Goal: Task Accomplishment & Management: Complete application form

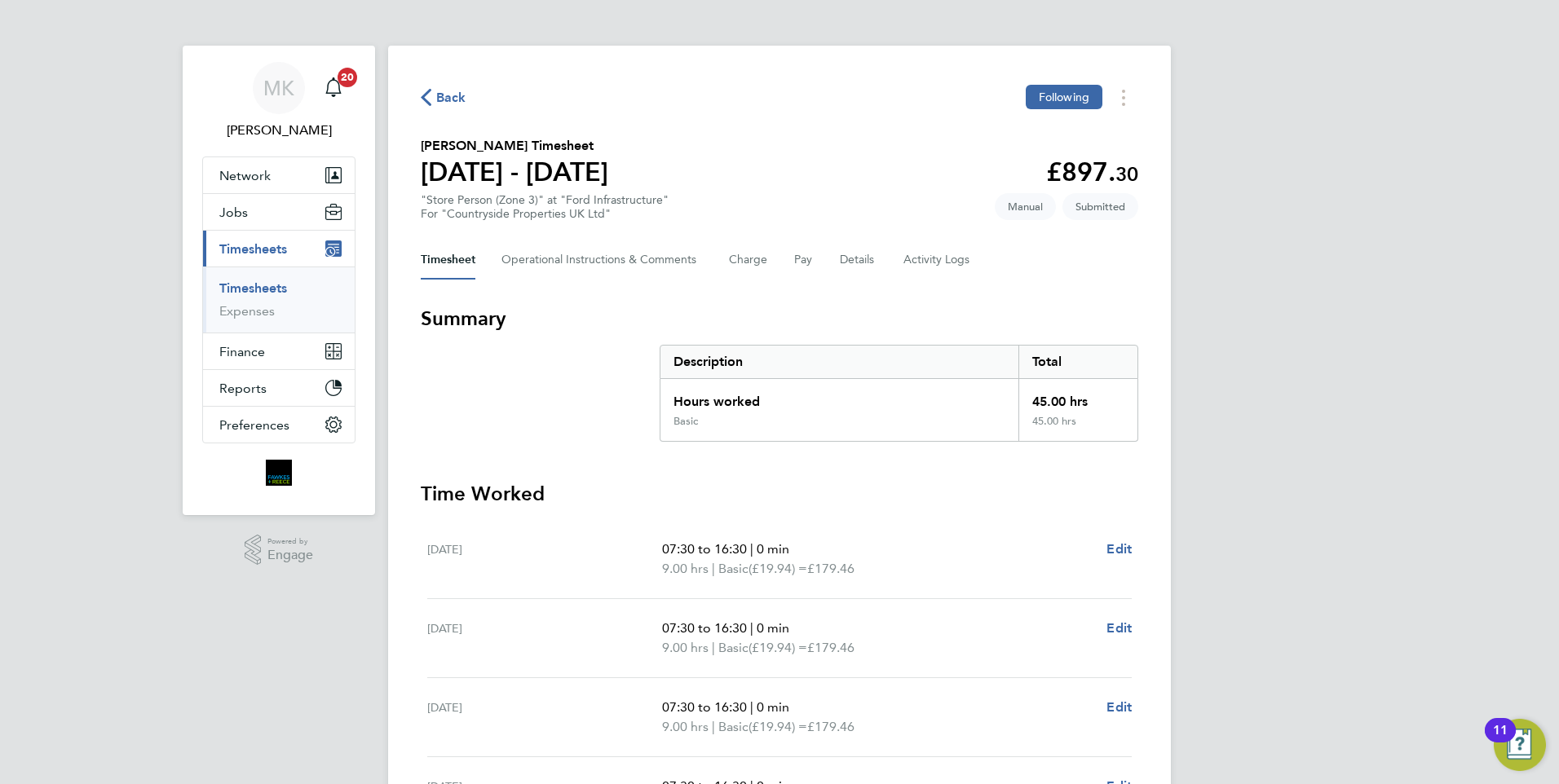
click at [454, 98] on span "Back" at bounding box center [451, 98] width 30 height 19
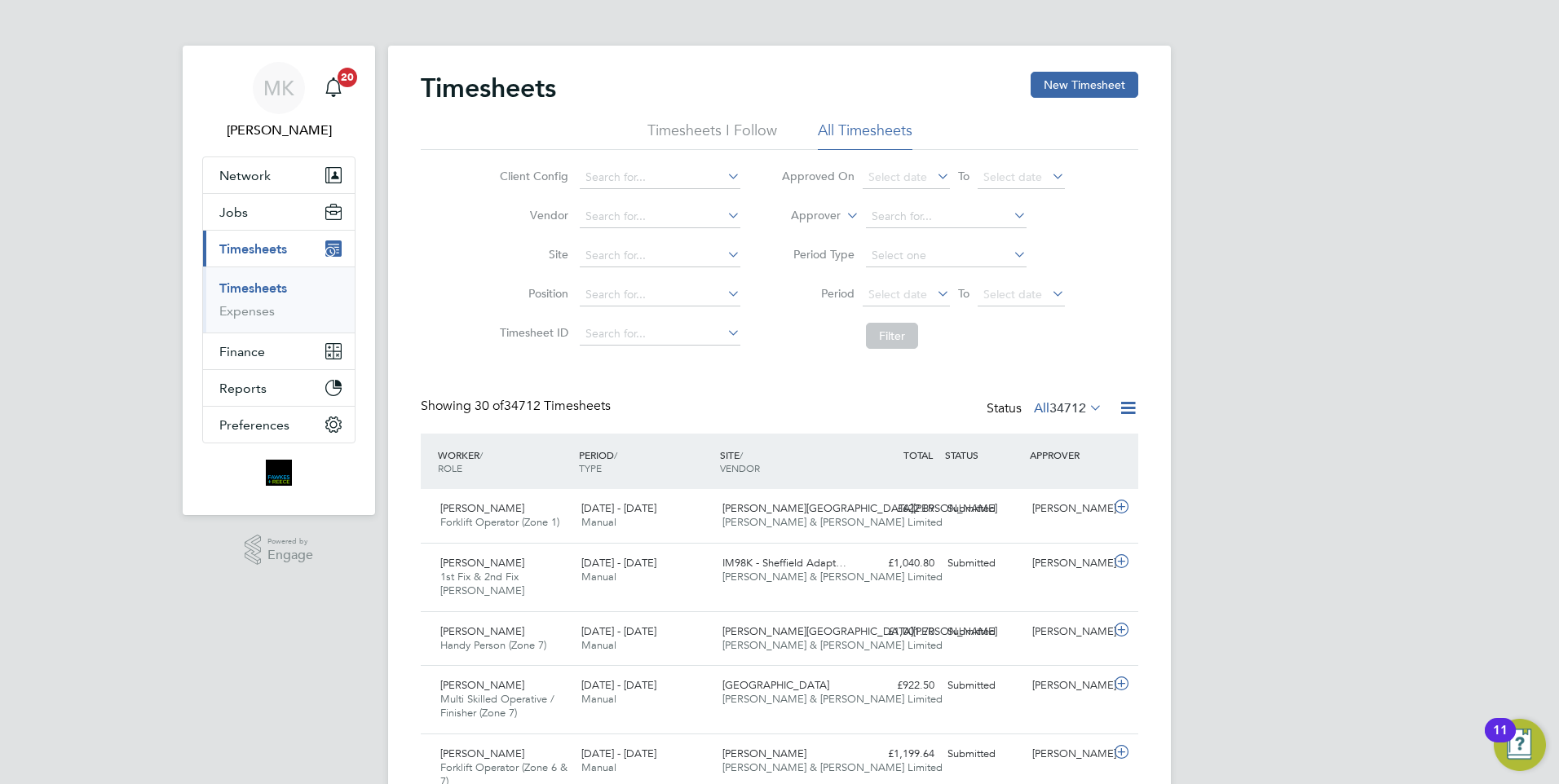
click at [244, 253] on span "Timesheets" at bounding box center [253, 249] width 68 height 16
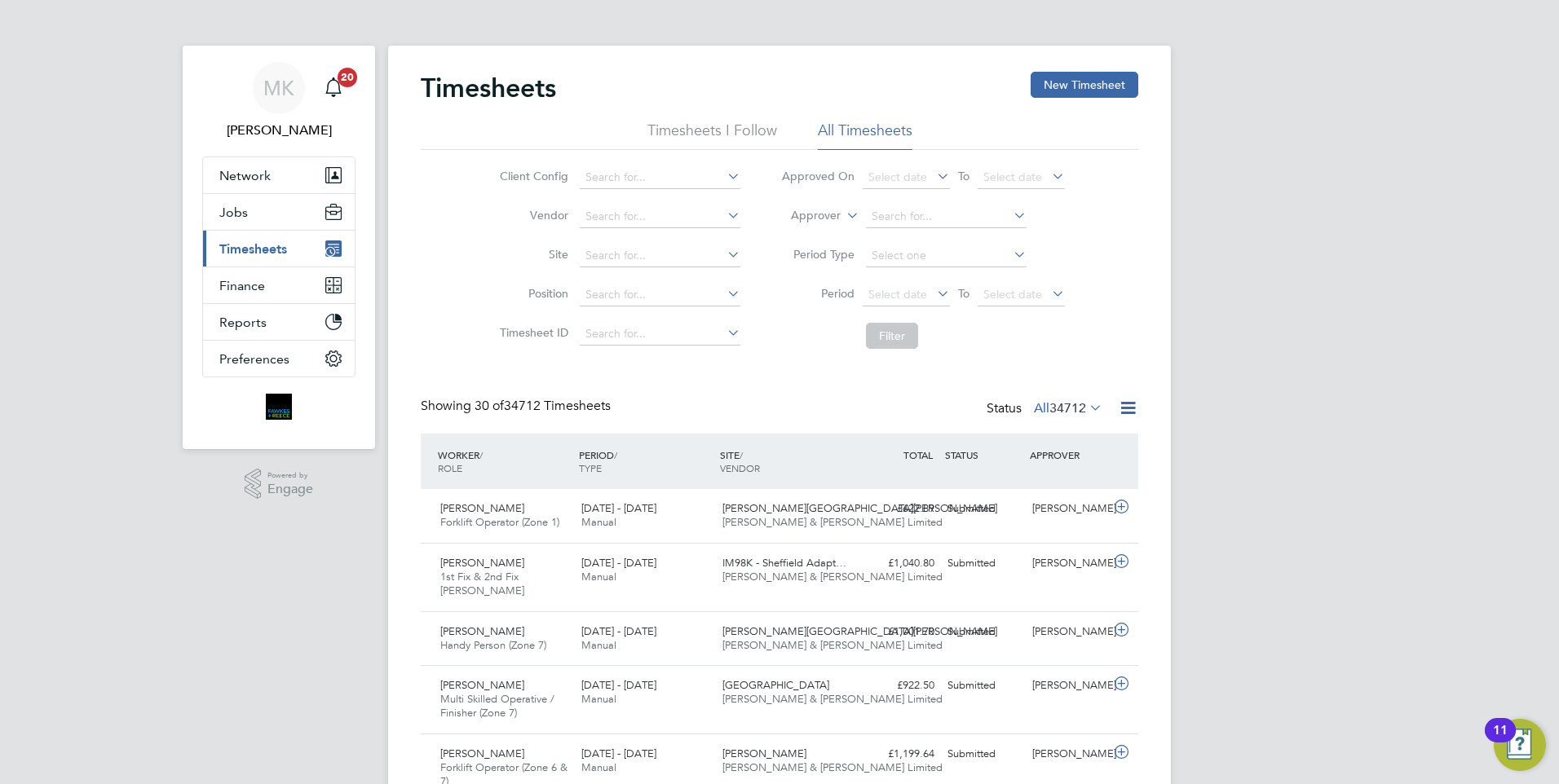
click at [276, 249] on span "Timesheets" at bounding box center [253, 249] width 68 height 16
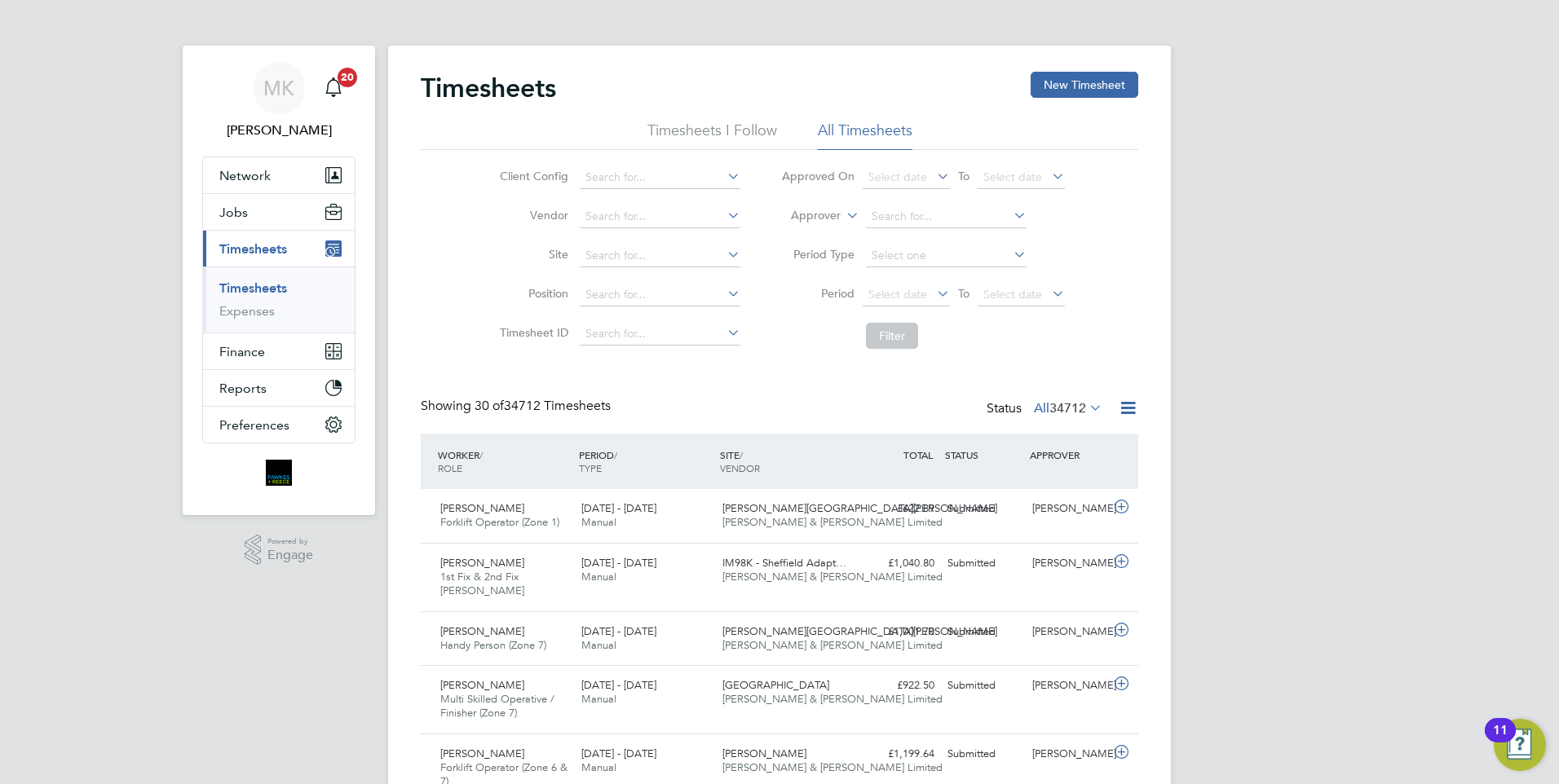
click at [265, 287] on link "Timesheets" at bounding box center [253, 288] width 68 height 16
click at [1095, 88] on button "New Timesheet" at bounding box center [1084, 84] width 108 height 26
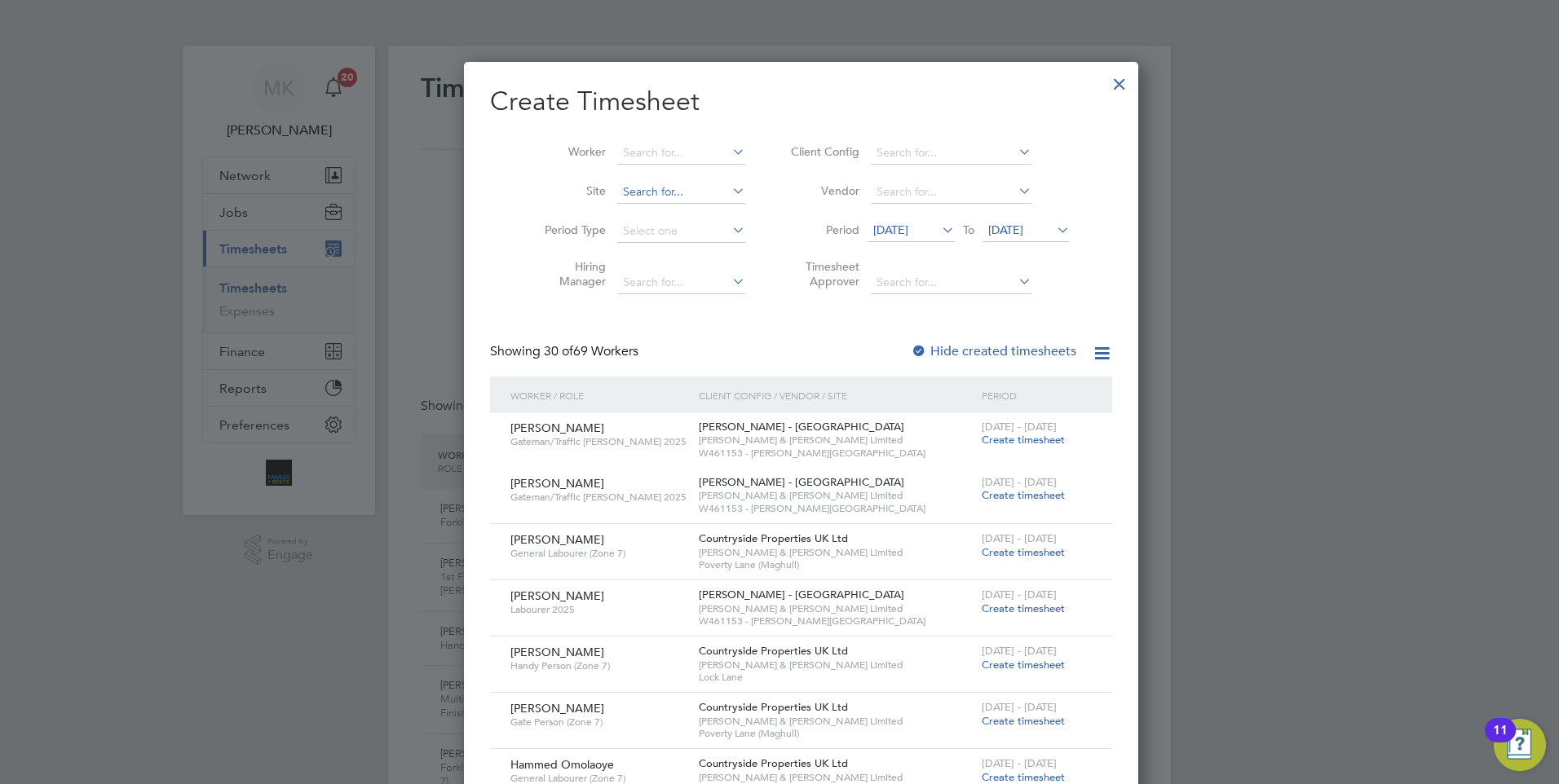
click at [640, 188] on input at bounding box center [681, 192] width 128 height 23
click at [656, 215] on b "Pag" at bounding box center [661, 214] width 21 height 14
type input "Mill View, [GEOGRAPHIC_DATA]"
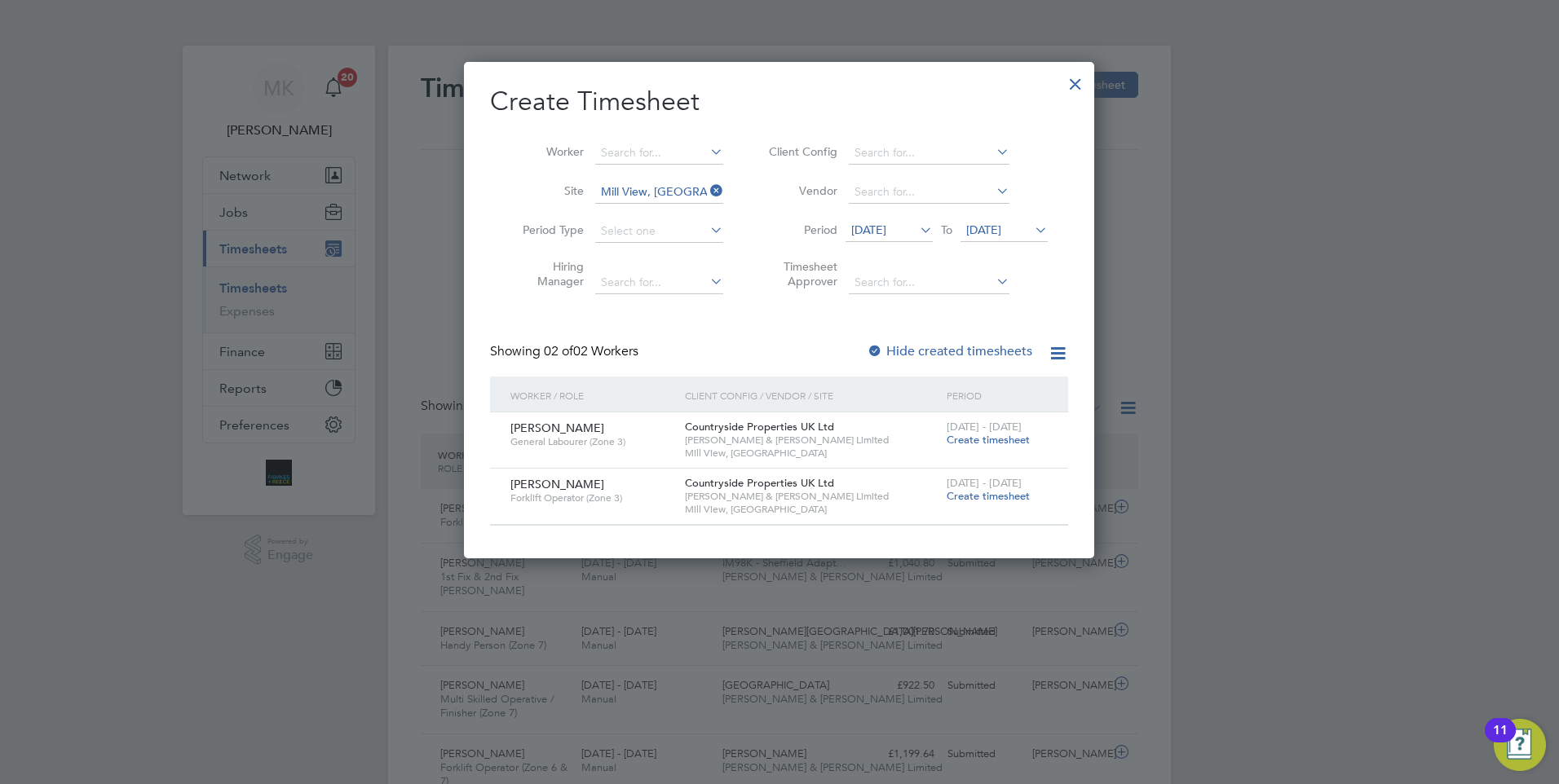
click at [917, 229] on icon at bounding box center [917, 229] width 0 height 23
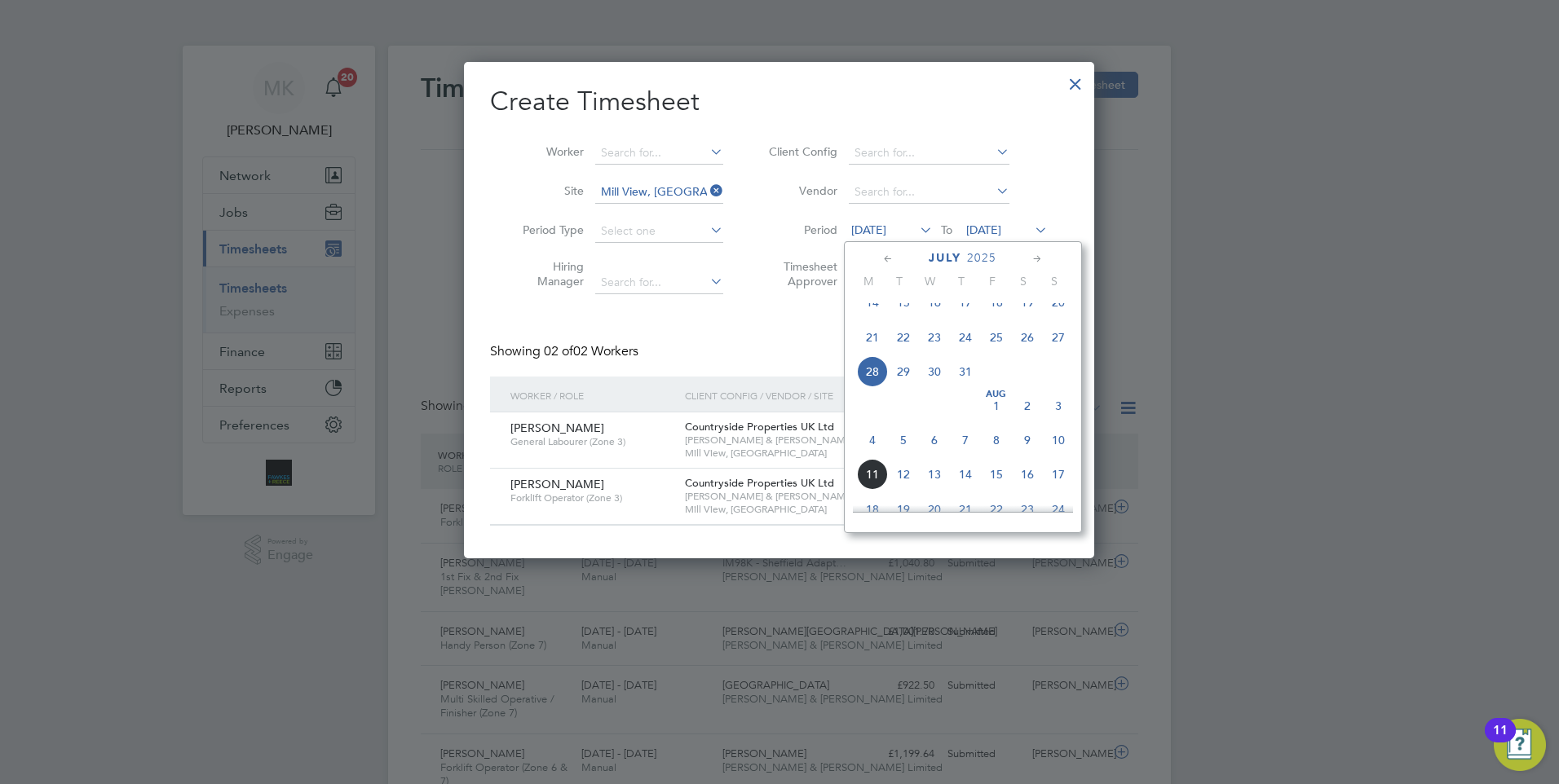
click at [872, 455] on span "4" at bounding box center [872, 440] width 31 height 31
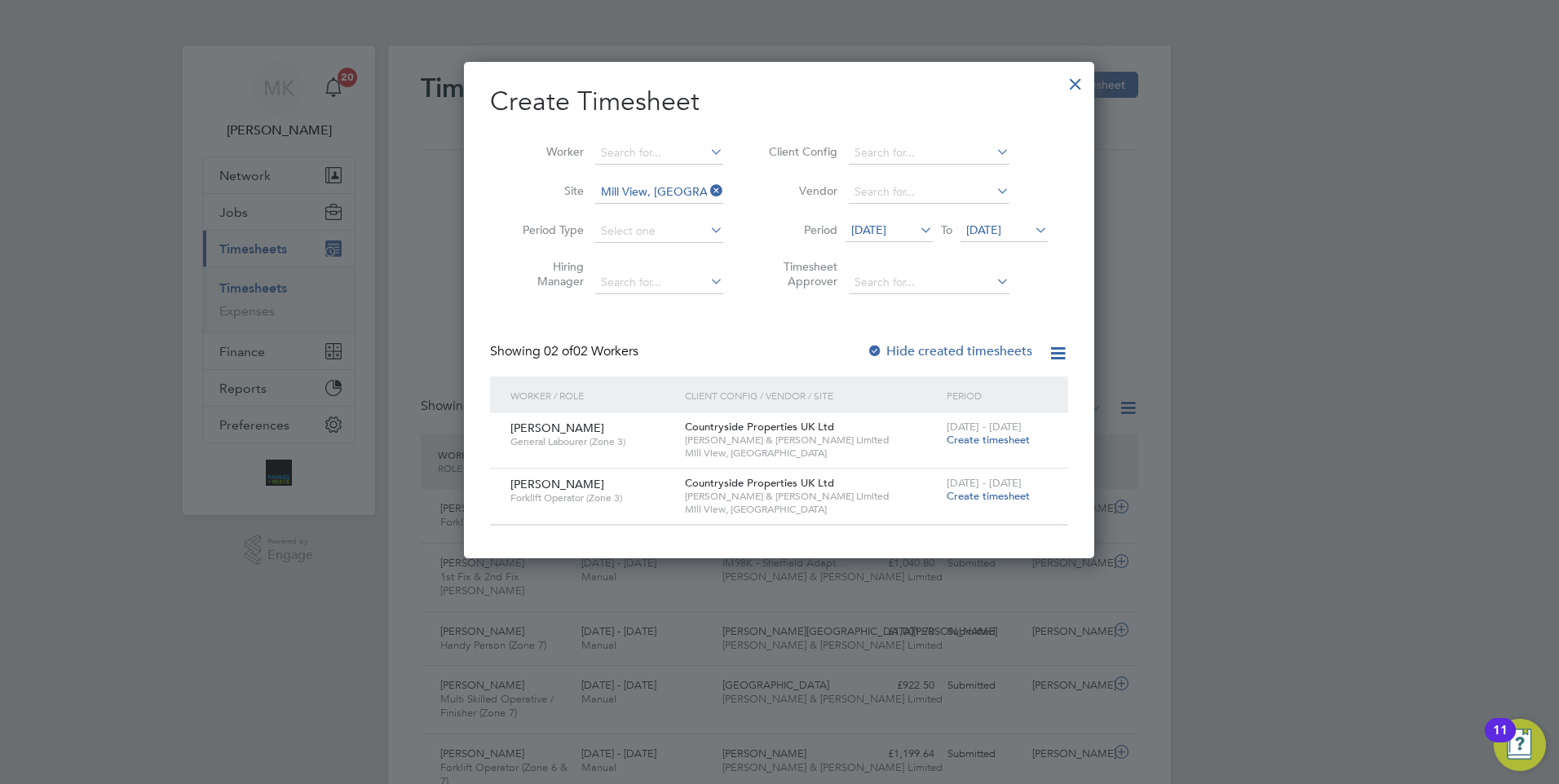
click at [1014, 496] on span "Create timesheet" at bounding box center [988, 496] width 83 height 14
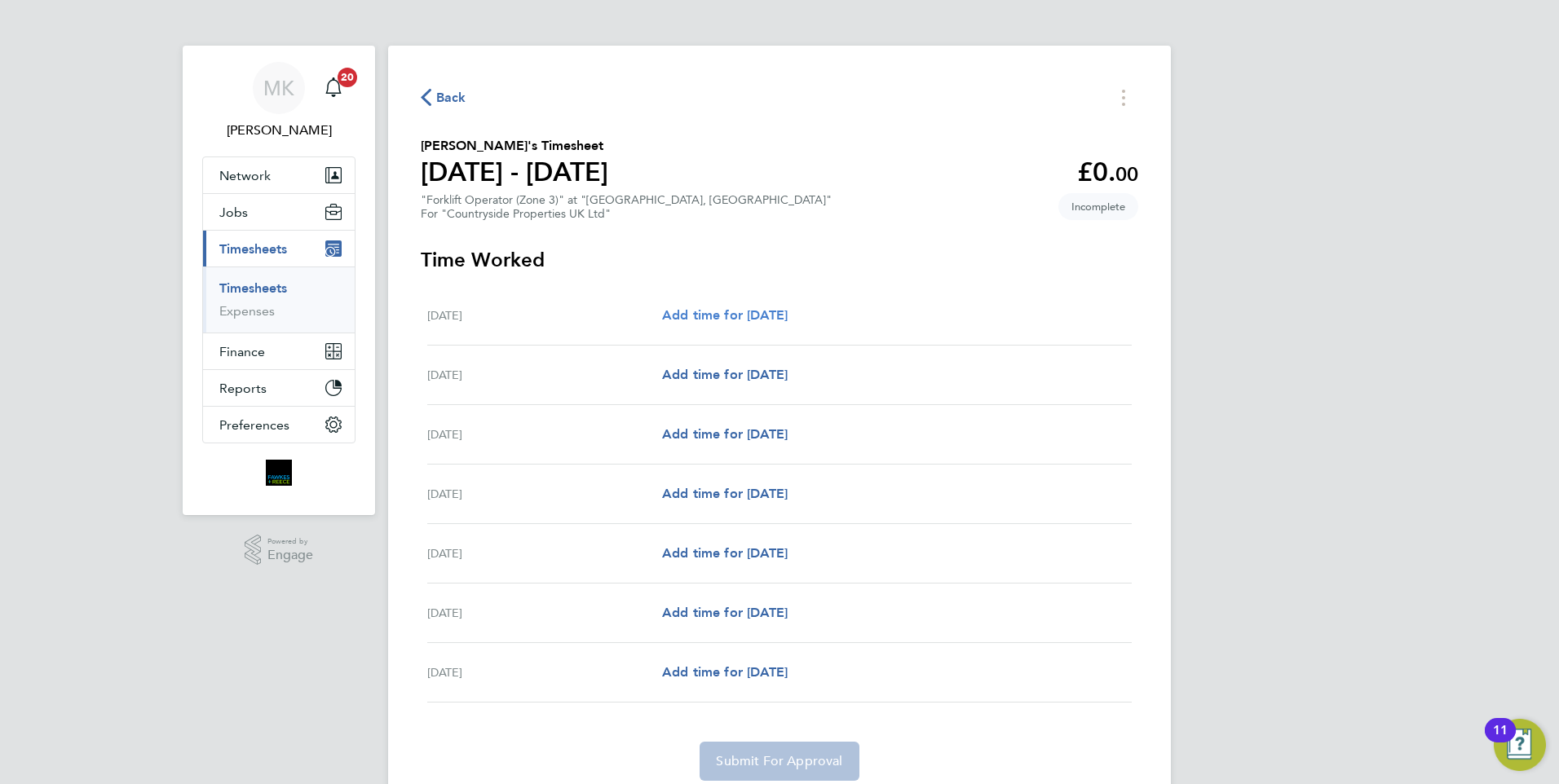
click at [787, 318] on span "Add time for Mon 04 Aug" at bounding box center [725, 315] width 126 height 16
select select "30"
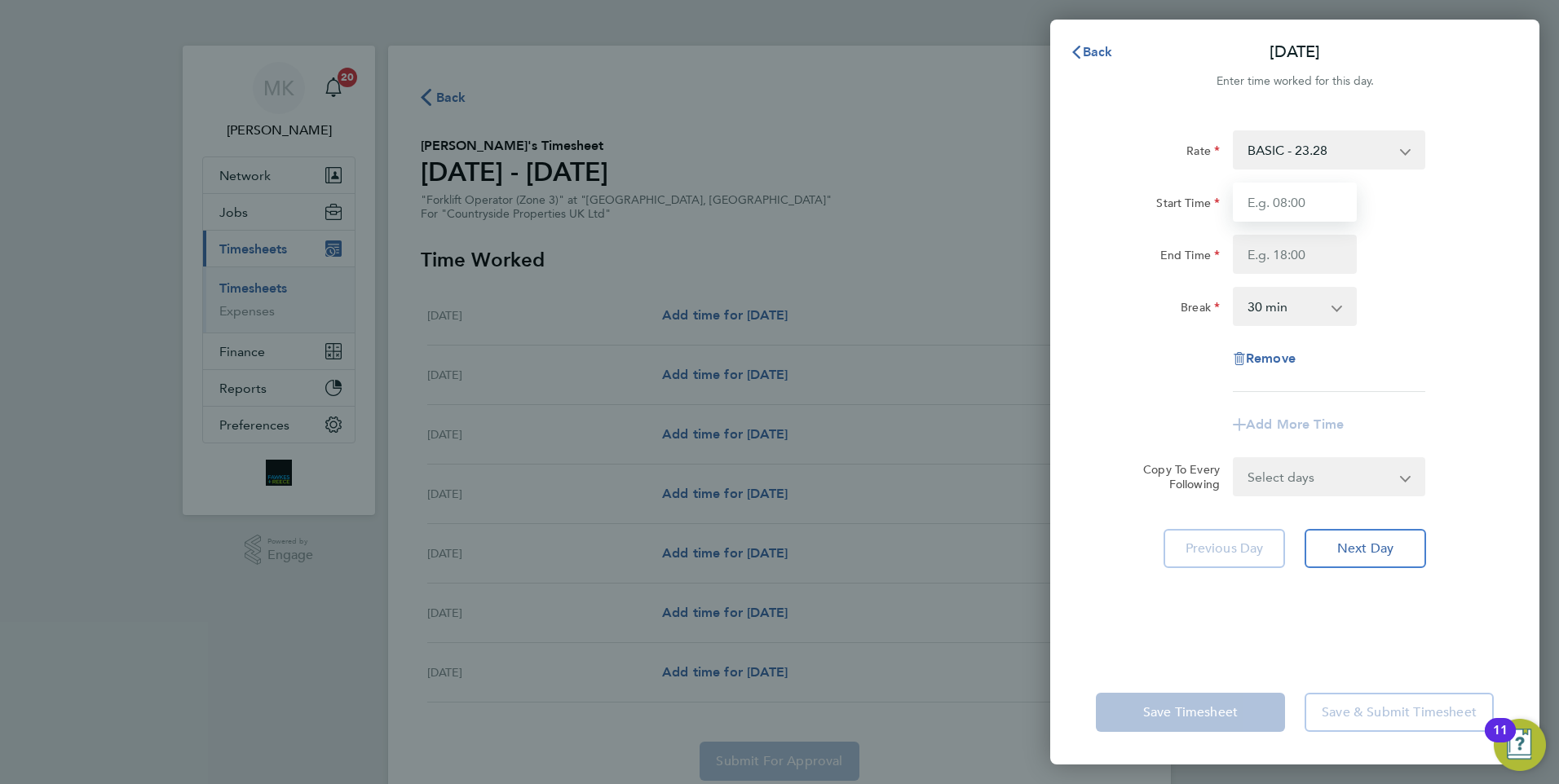
click at [1285, 206] on input "Start Time" at bounding box center [1295, 202] width 124 height 39
type input "07:30"
type input "16:30"
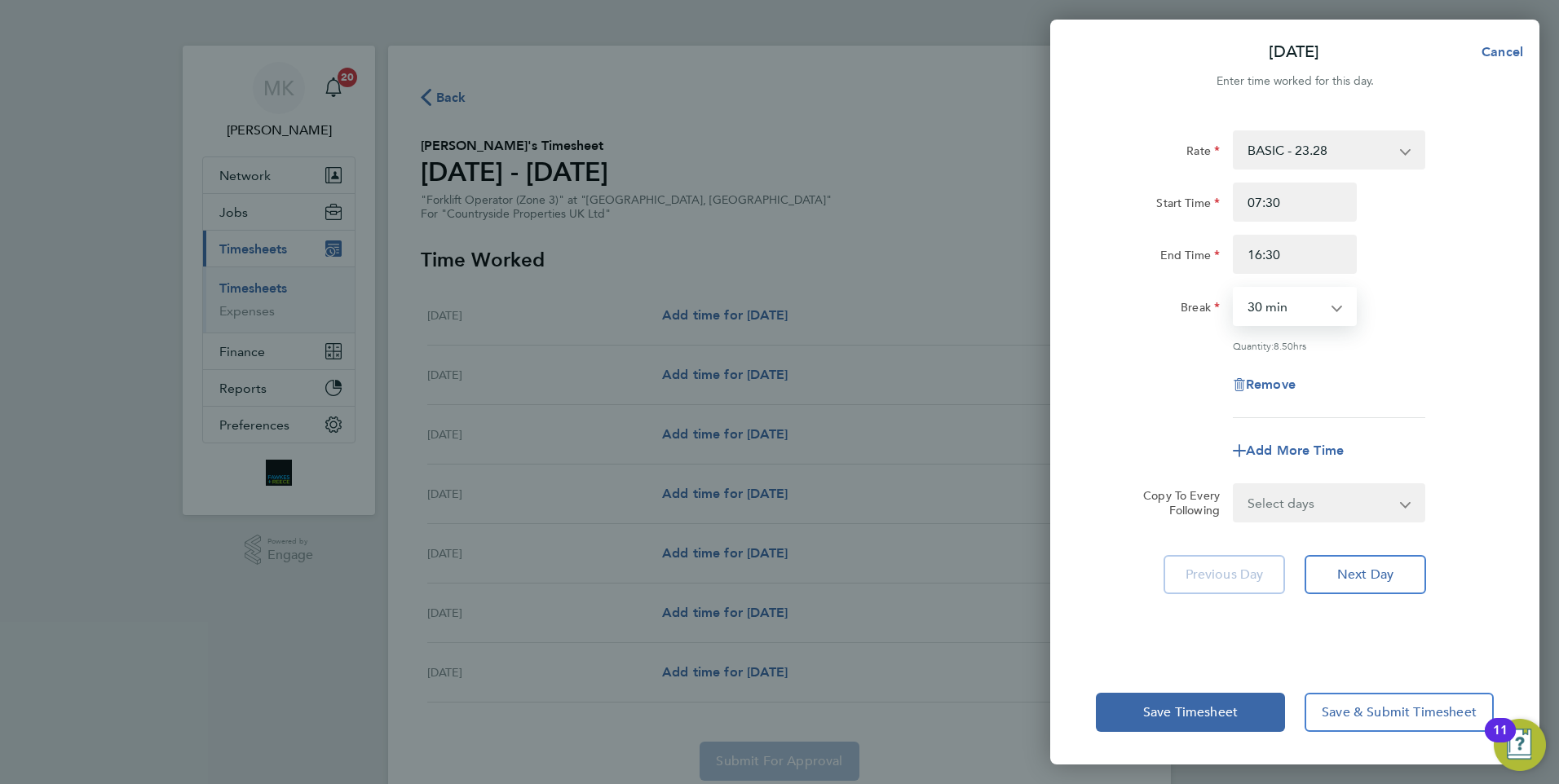
click at [1280, 320] on select "0 min 15 min 30 min 45 min 60 min 75 min 90 min" at bounding box center [1285, 306] width 101 height 36
select select "0"
click at [1235, 289] on select "0 min 15 min 30 min 45 min 60 min 75 min 90 min" at bounding box center [1285, 306] width 101 height 36
click at [1320, 506] on select "Select days Day Weekday (Mon-Fri) Weekend (Sat-Sun) Tuesday Wednesday Thursday …" at bounding box center [1320, 503] width 171 height 36
select select "WEEKDAY"
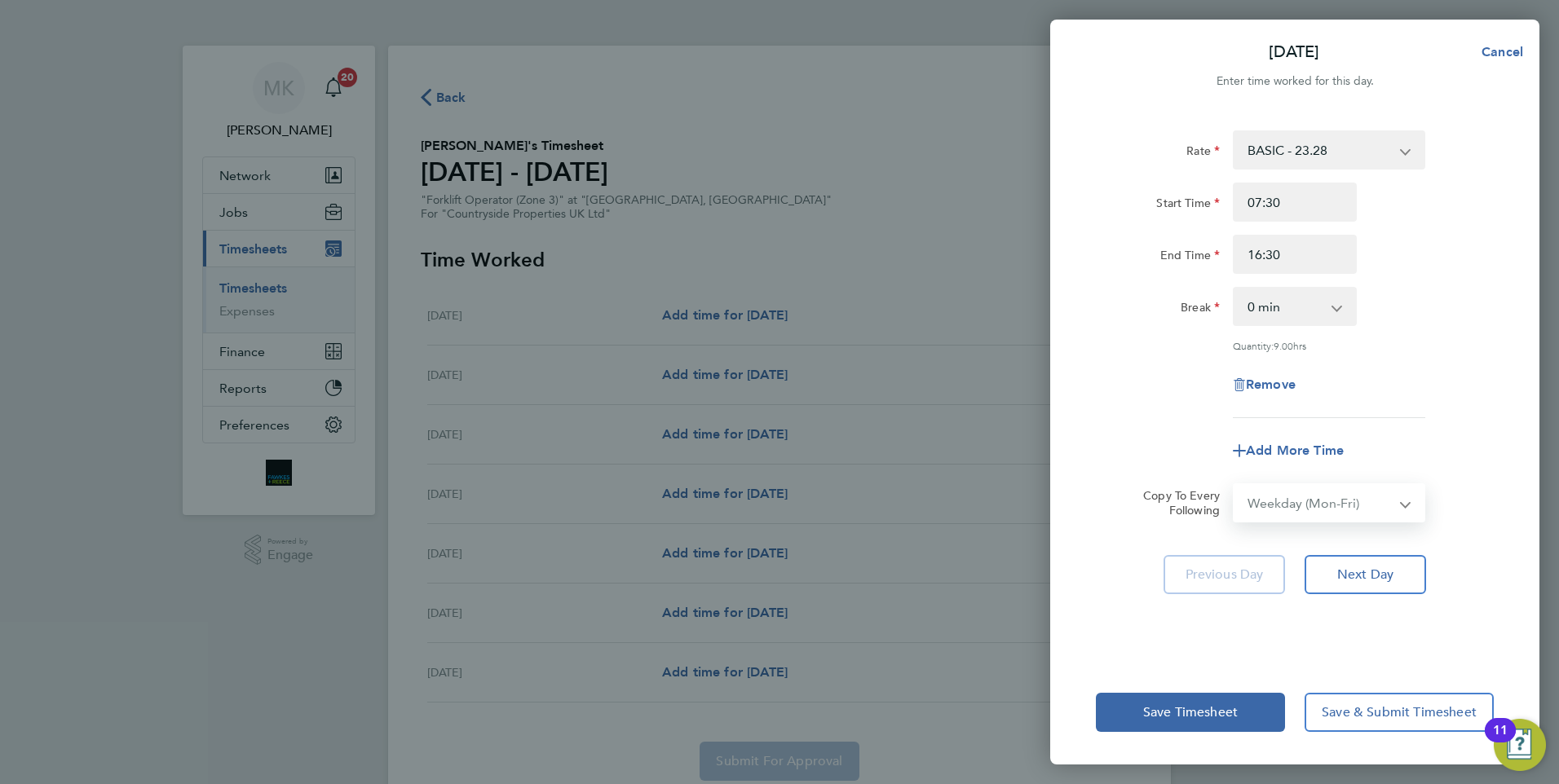
click at [1235, 485] on select "Select days Day Weekday (Mon-Fri) Weekend (Sat-Sun) Tuesday Wednesday Thursday …" at bounding box center [1320, 503] width 171 height 36
select select "2025-08-10"
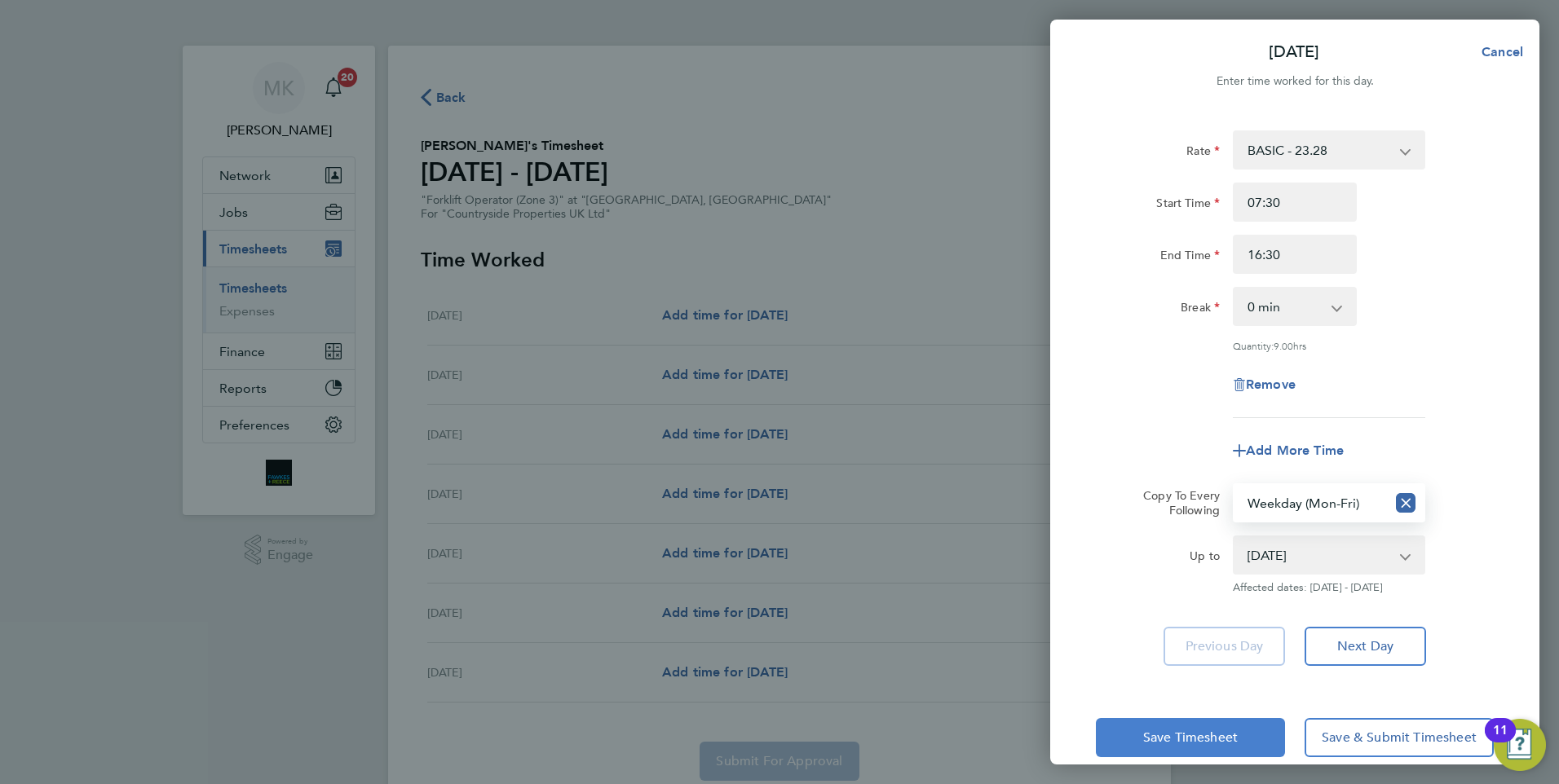
click at [1209, 739] on span "Save Timesheet" at bounding box center [1190, 738] width 94 height 17
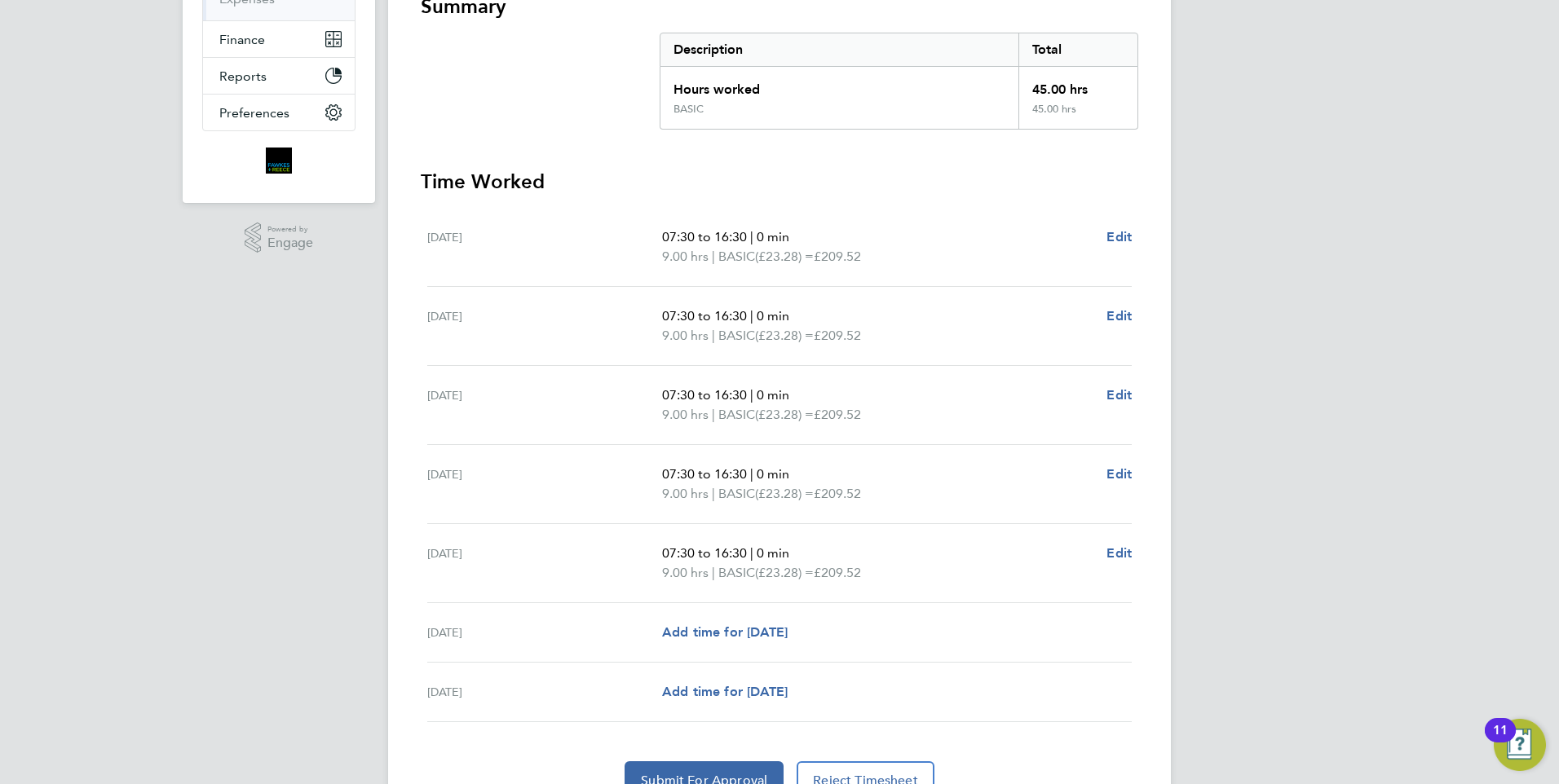
scroll to position [394, 0]
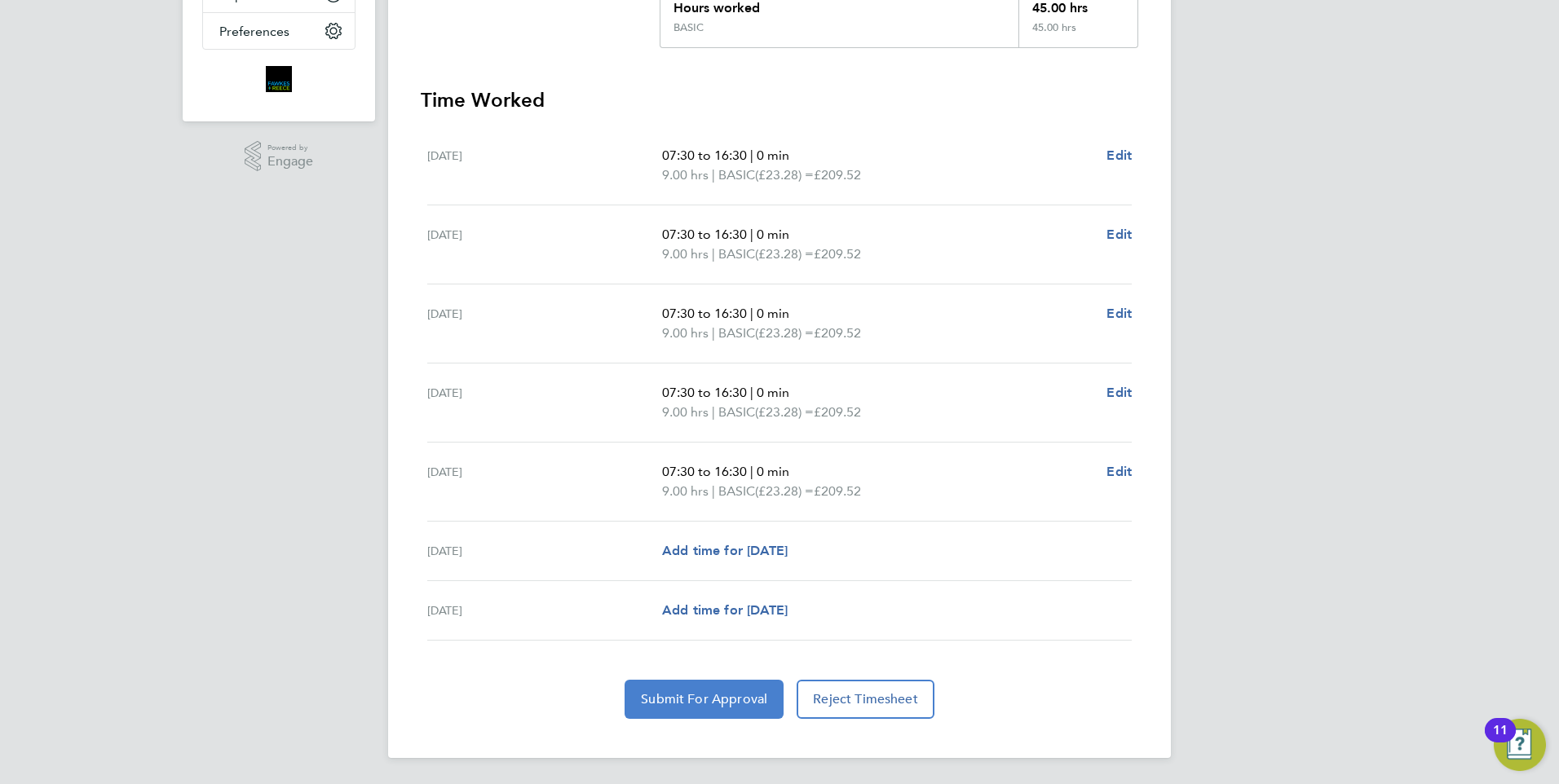
click at [726, 706] on span "Submit For Approval" at bounding box center [704, 700] width 127 height 17
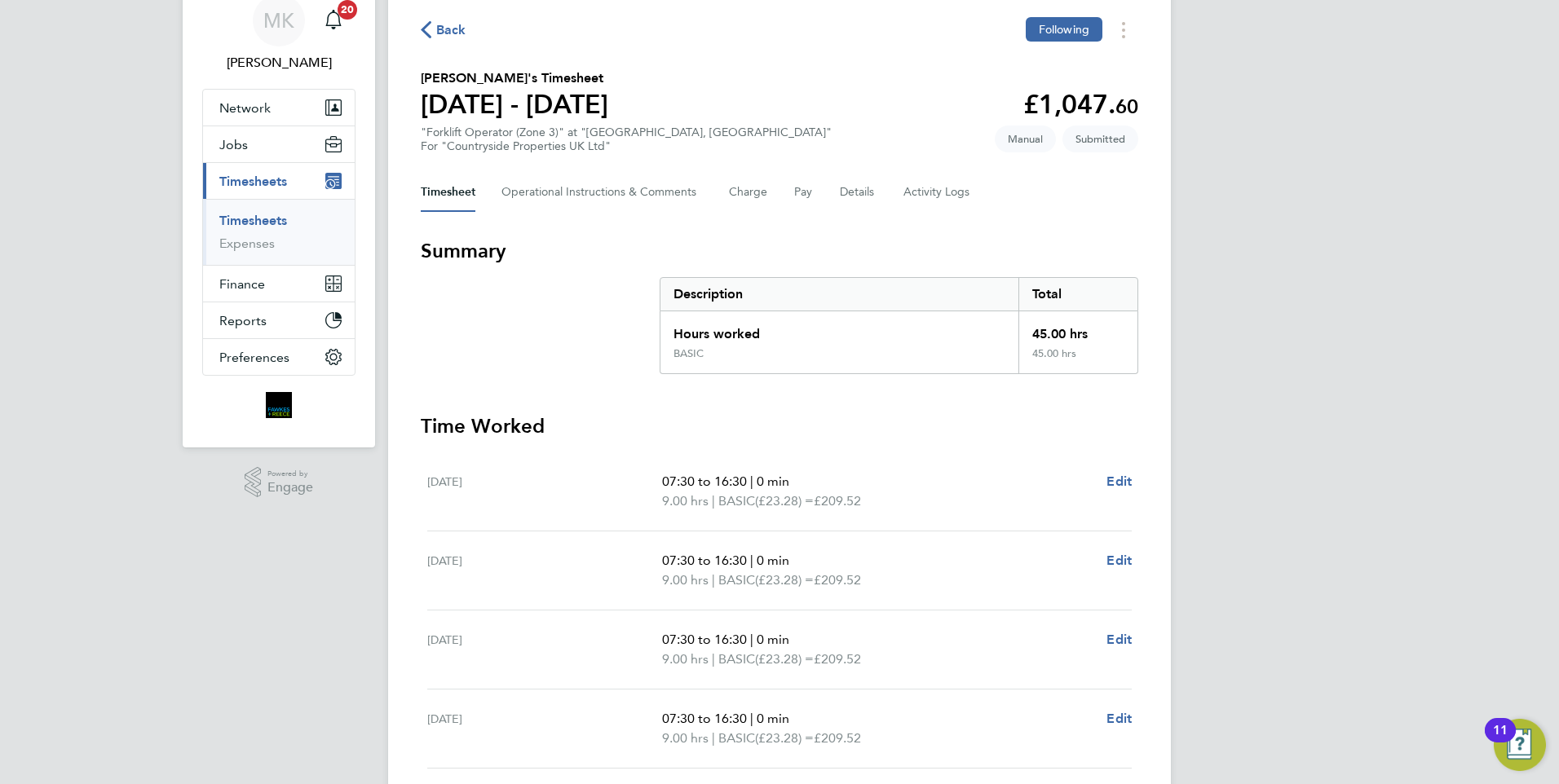
scroll to position [0, 0]
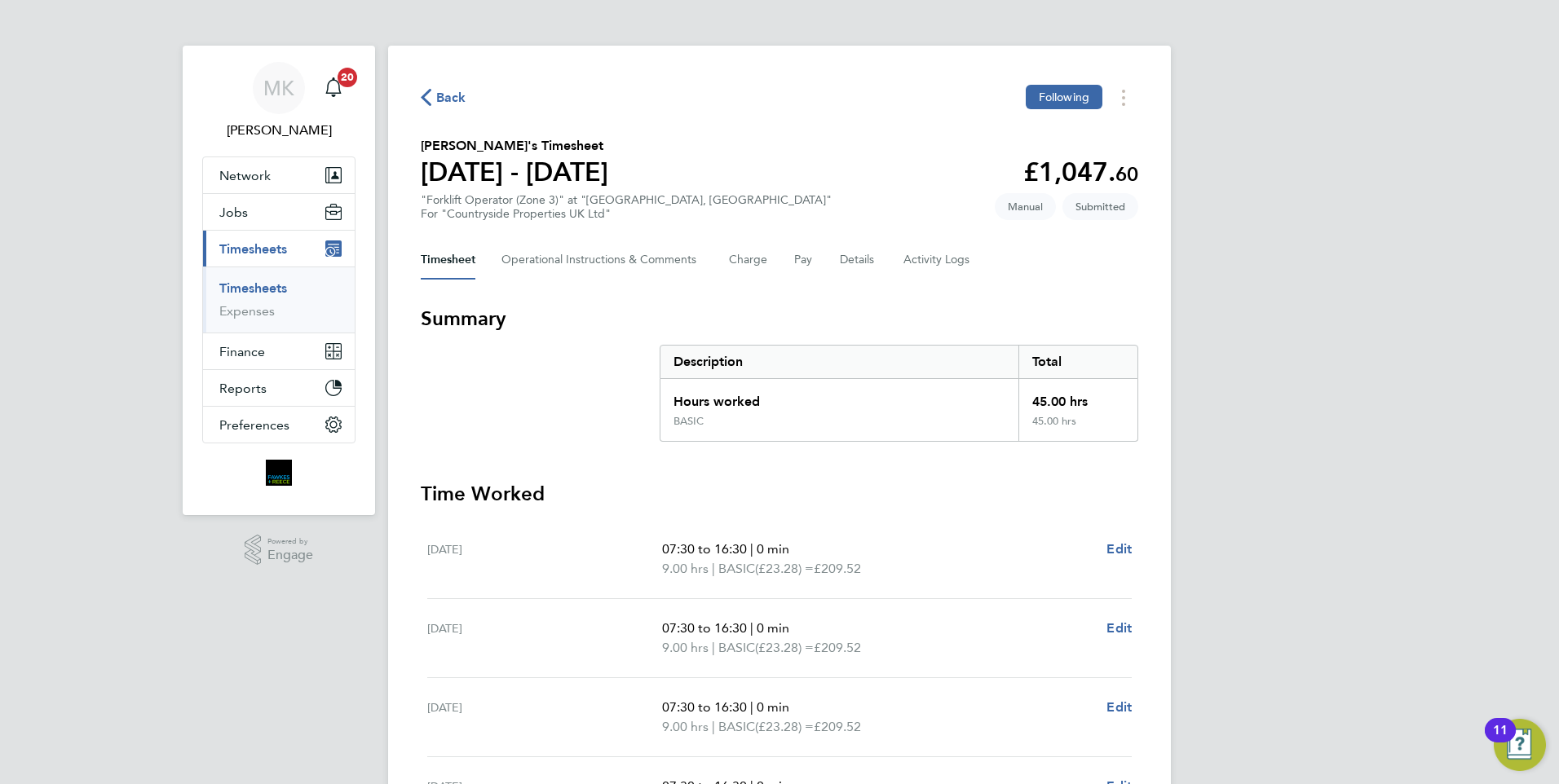
click at [446, 95] on span "Back" at bounding box center [451, 98] width 30 height 19
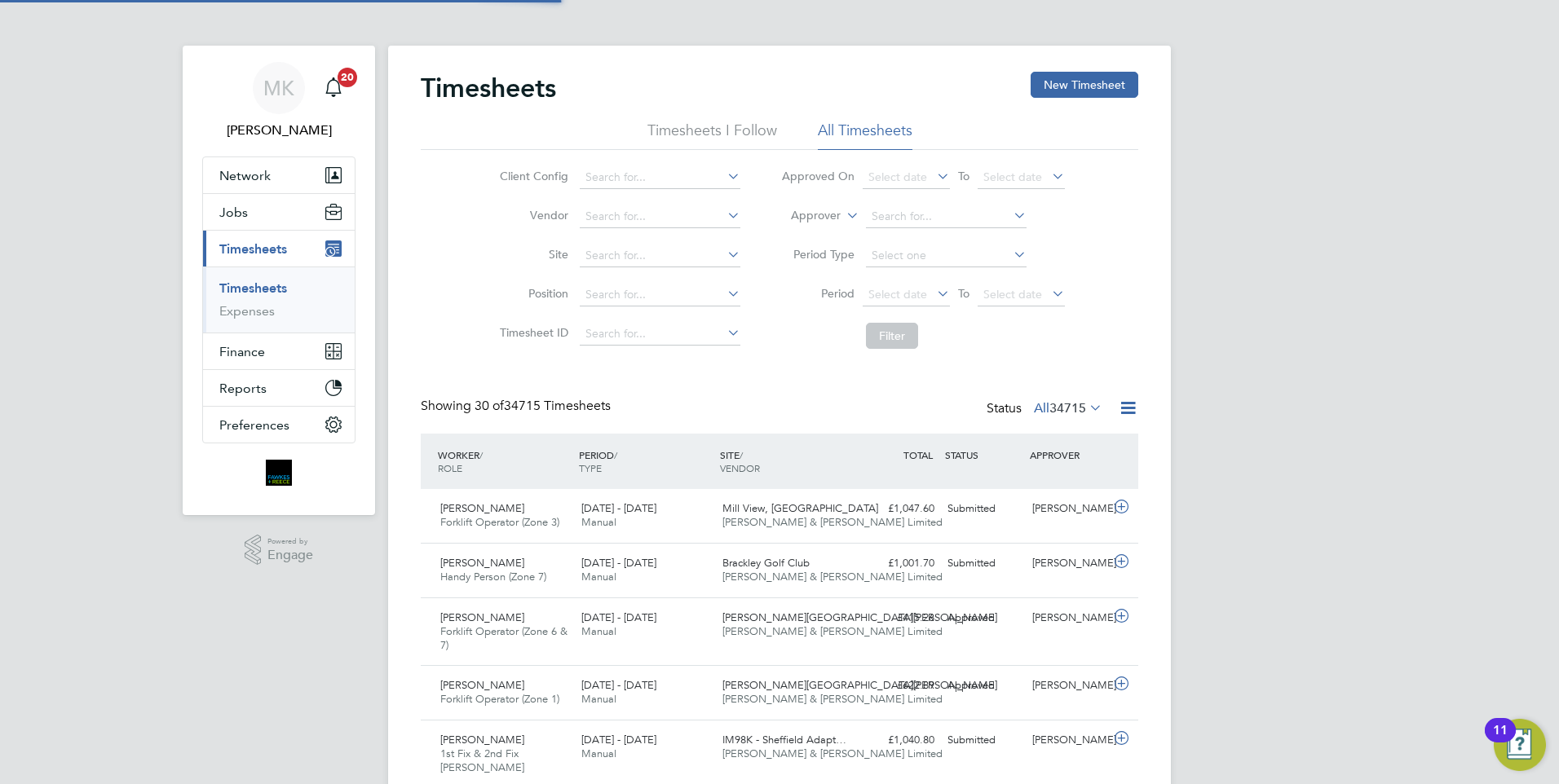
scroll to position [54, 142]
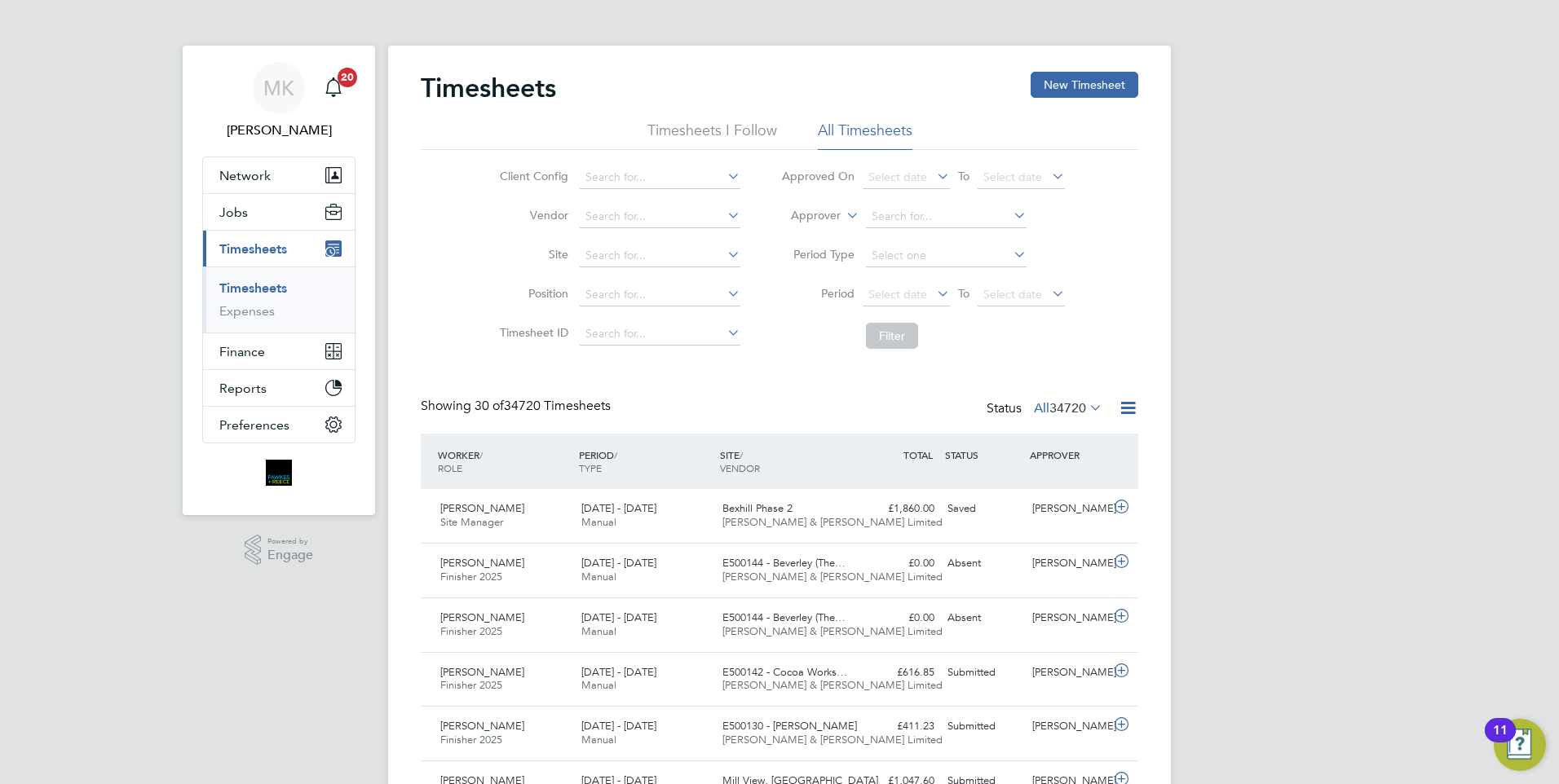
click at [736, 129] on li "Timesheets I Follow" at bounding box center [712, 135] width 129 height 29
click at [863, 130] on li "All Timesheets" at bounding box center [865, 135] width 94 height 29
click at [622, 253] on input at bounding box center [660, 255] width 161 height 23
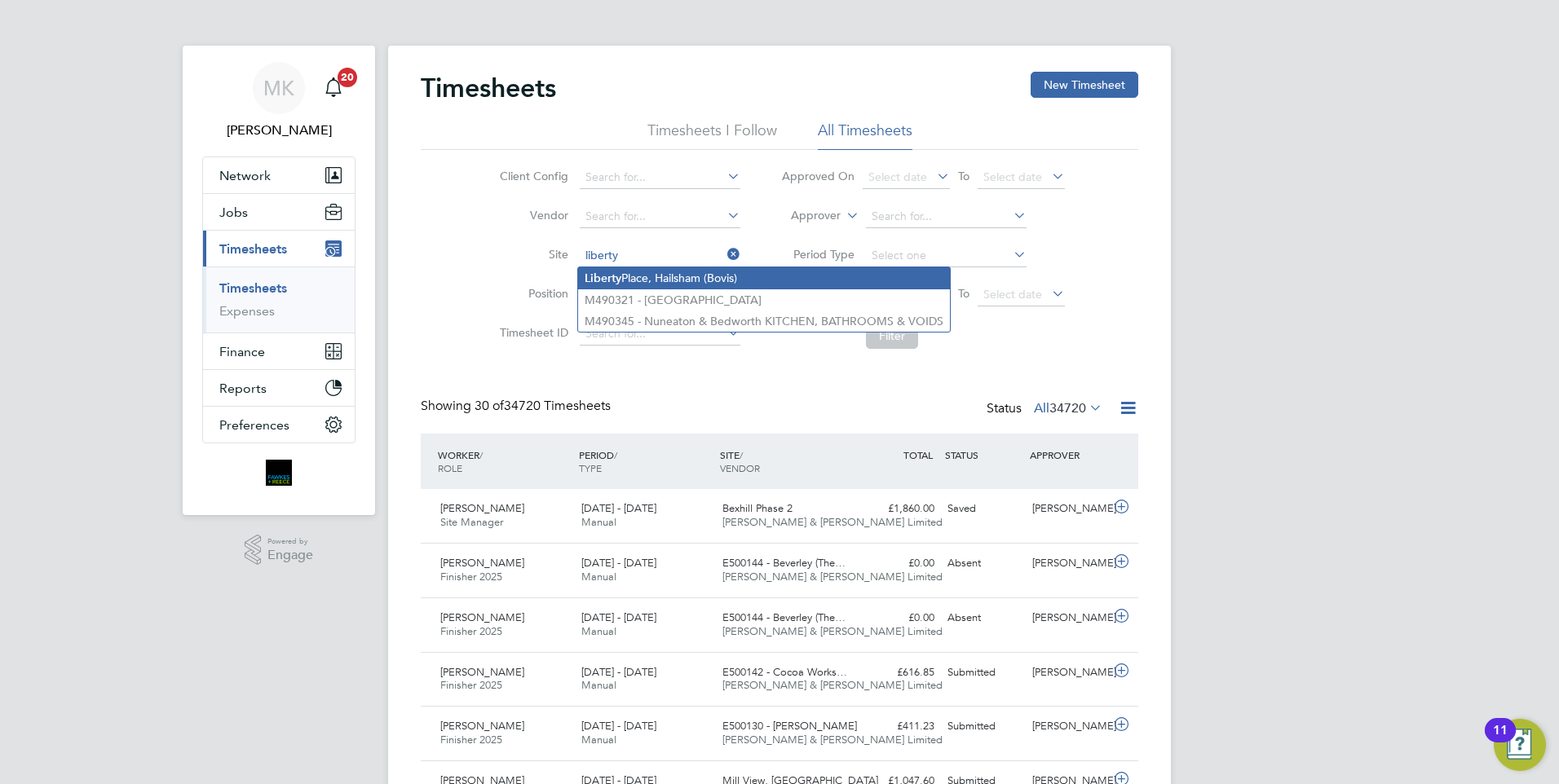
click at [700, 278] on li "Liberty Place, Hailsham (Bovis)" at bounding box center [764, 279] width 372 height 22
type input "[GEOGRAPHIC_DATA], Hailsham (Bovis)"
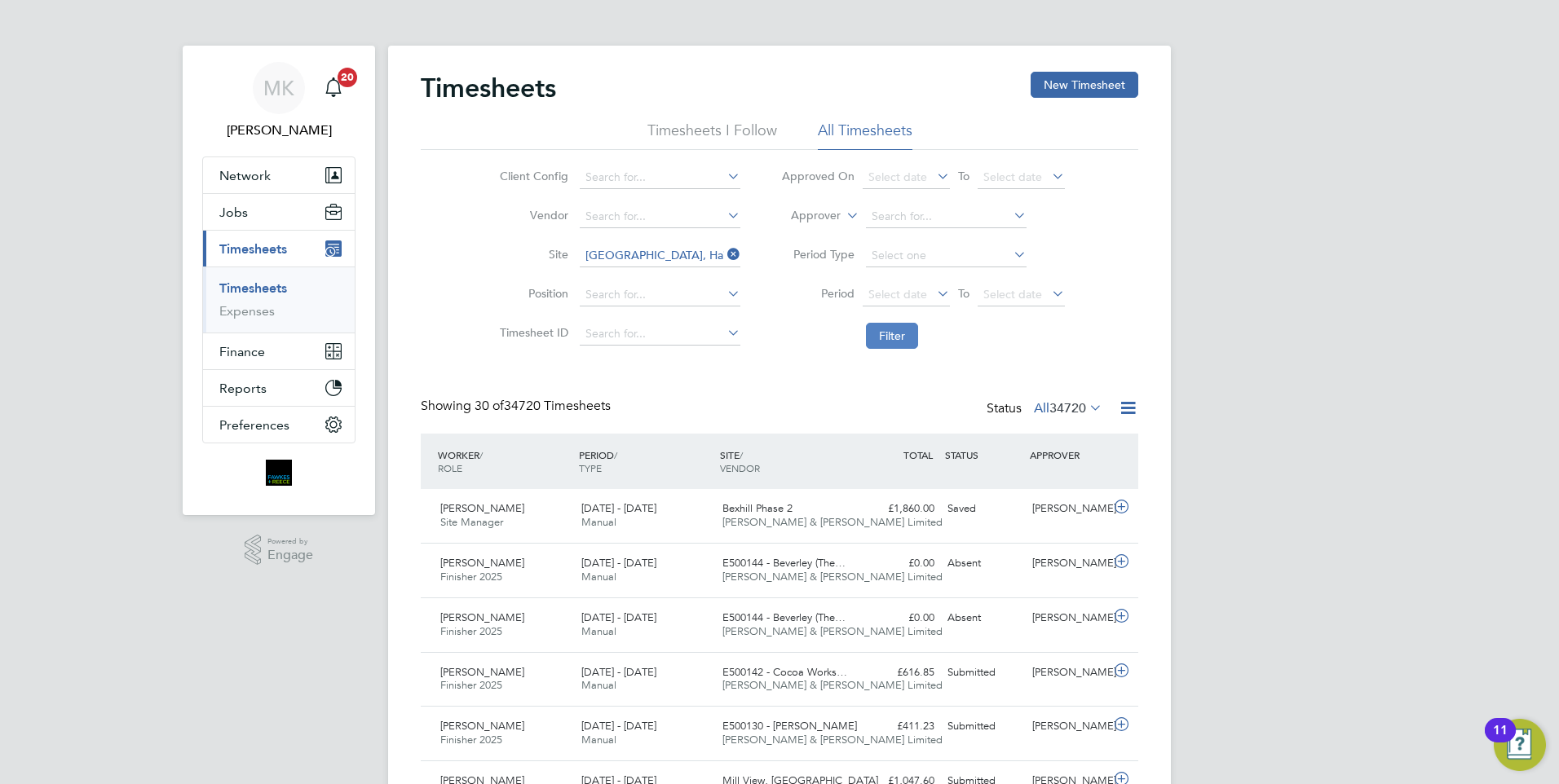
click at [887, 339] on button "Filter" at bounding box center [892, 335] width 53 height 26
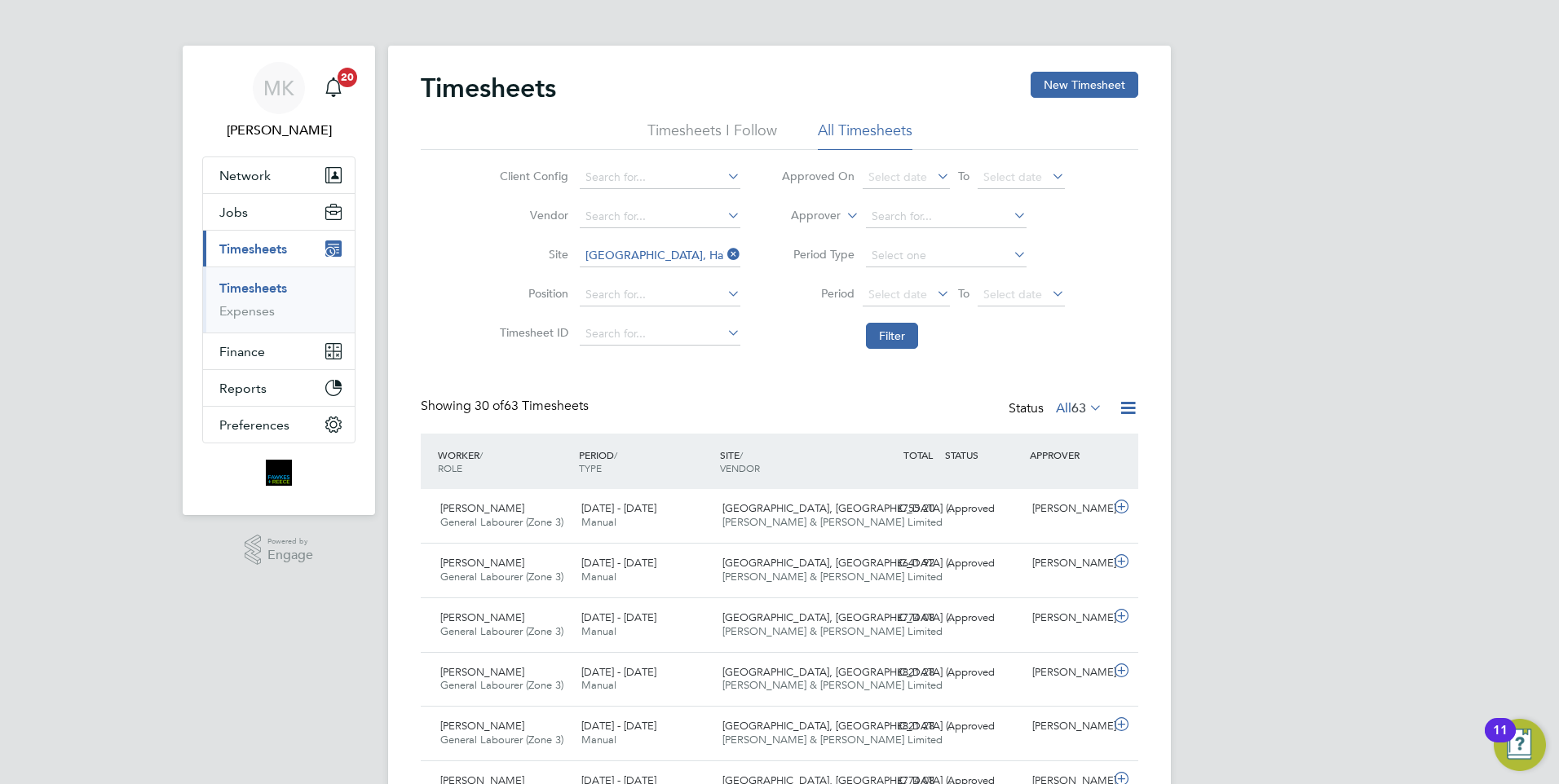
click at [883, 329] on button "Filter" at bounding box center [892, 335] width 53 height 26
click at [240, 218] on span "Jobs" at bounding box center [234, 212] width 28 height 16
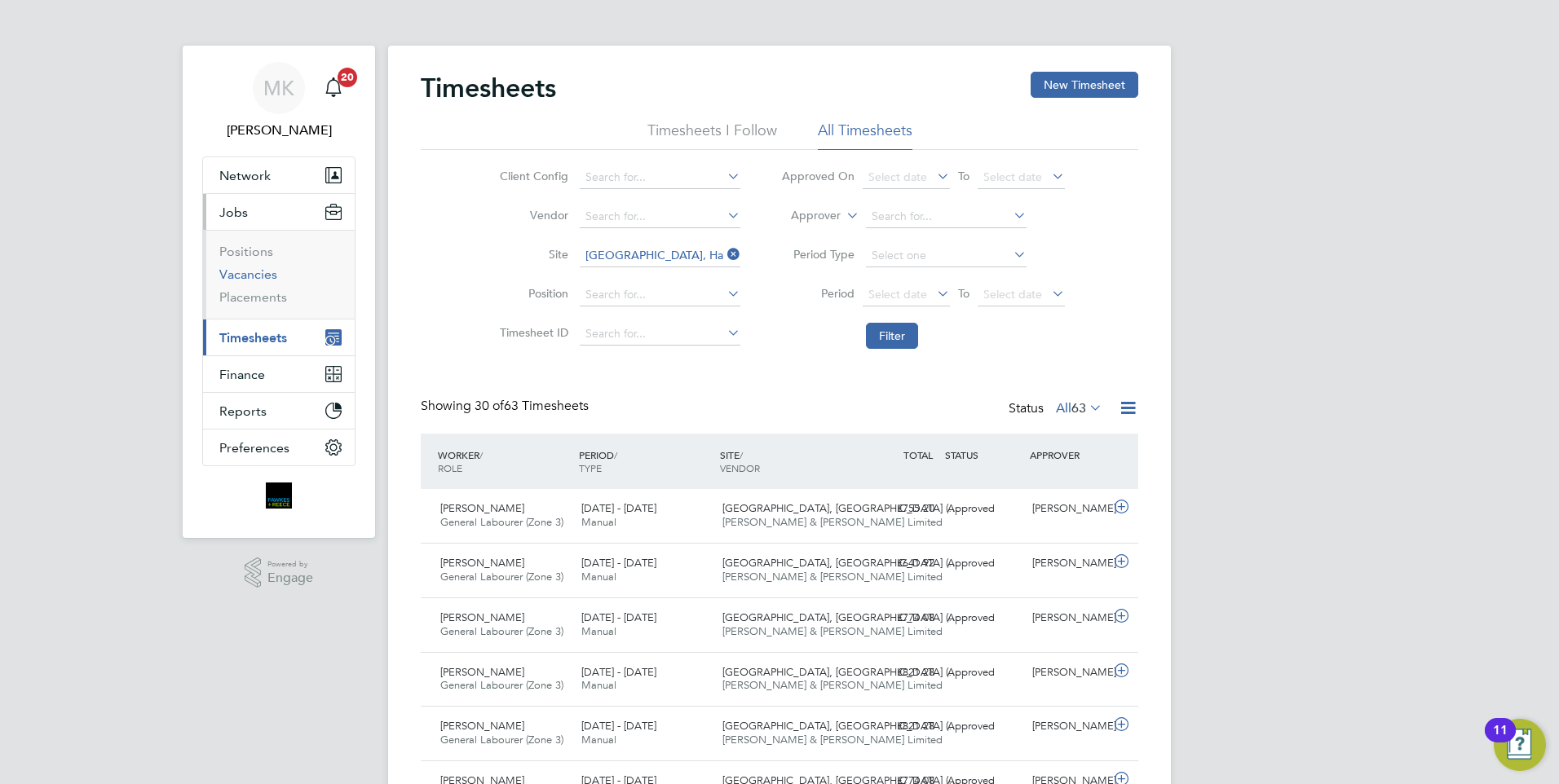
click at [259, 276] on link "Vacancies" at bounding box center [248, 274] width 58 height 16
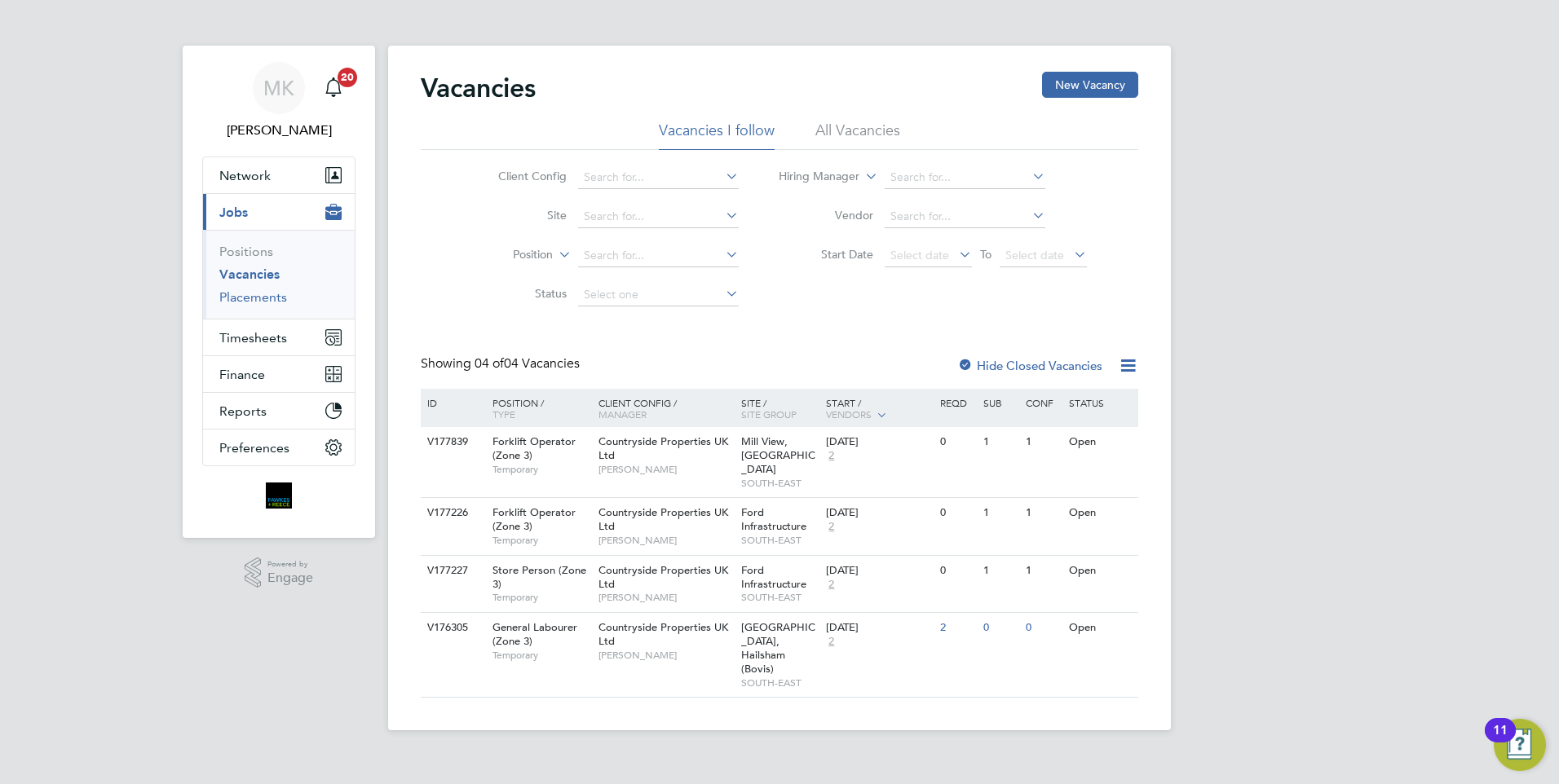
click at [263, 299] on link "Placements" at bounding box center [253, 297] width 68 height 16
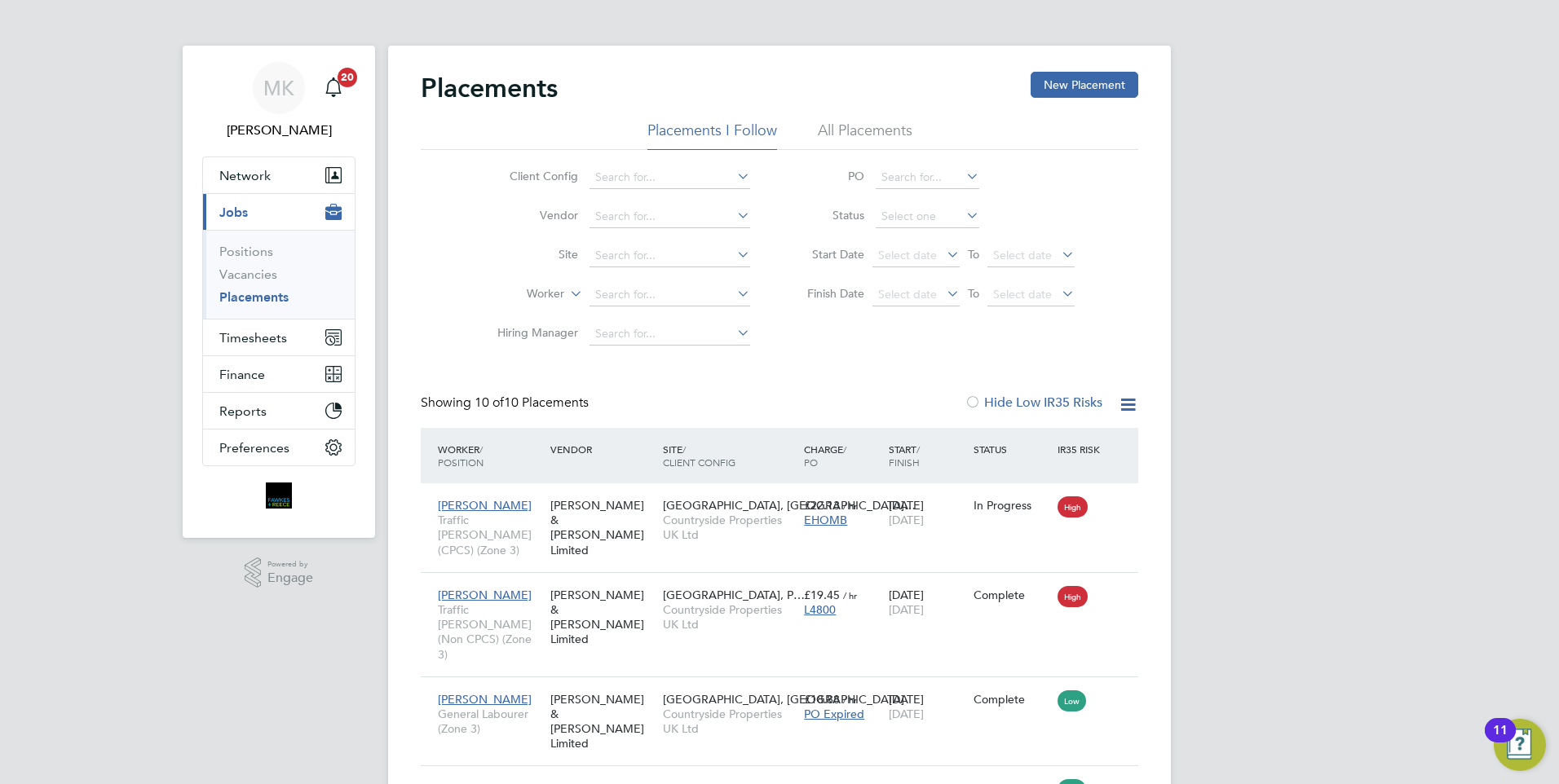
scroll to position [61, 142]
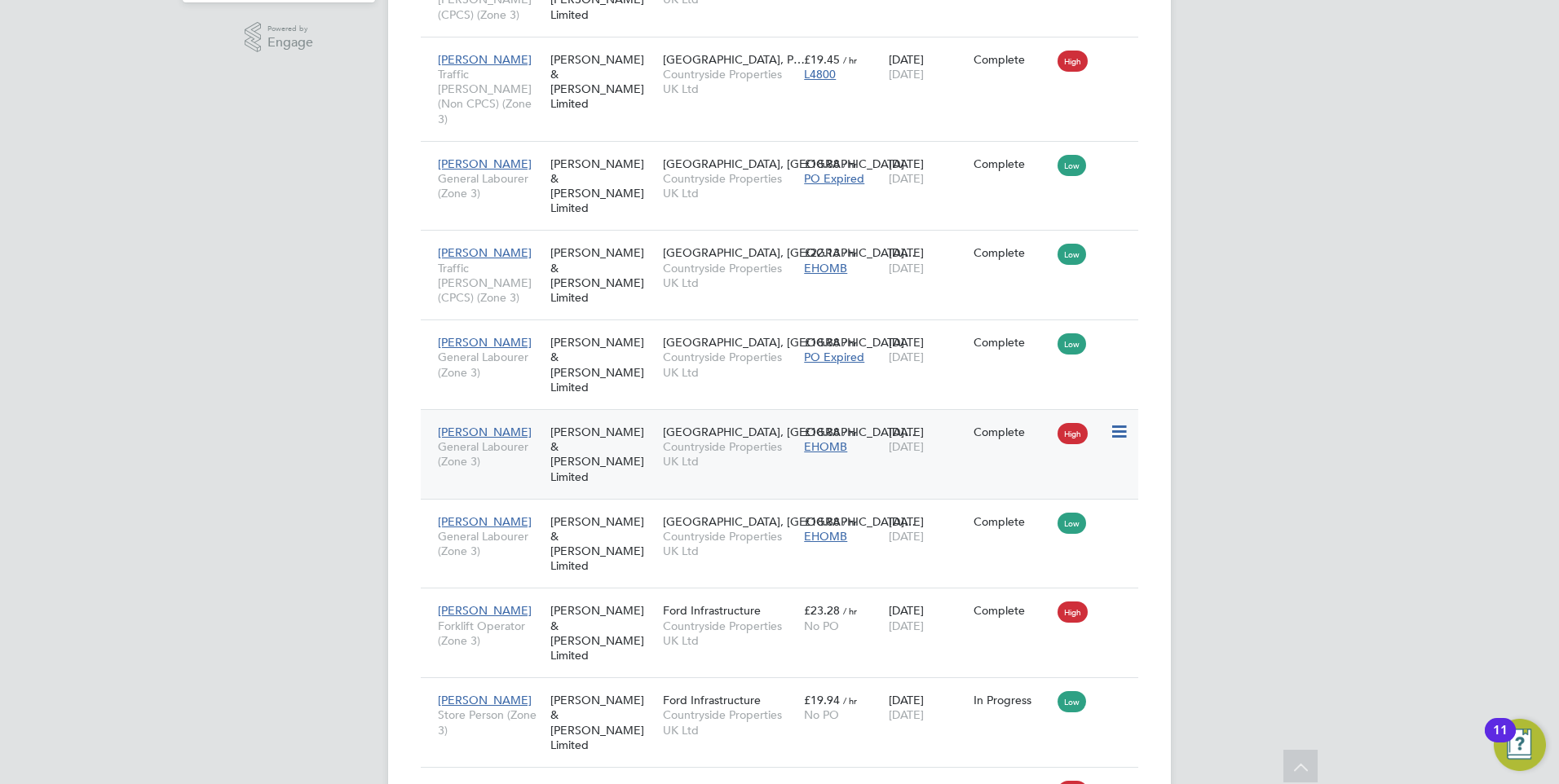
click at [924, 440] on span "[DATE]" at bounding box center [907, 447] width 35 height 15
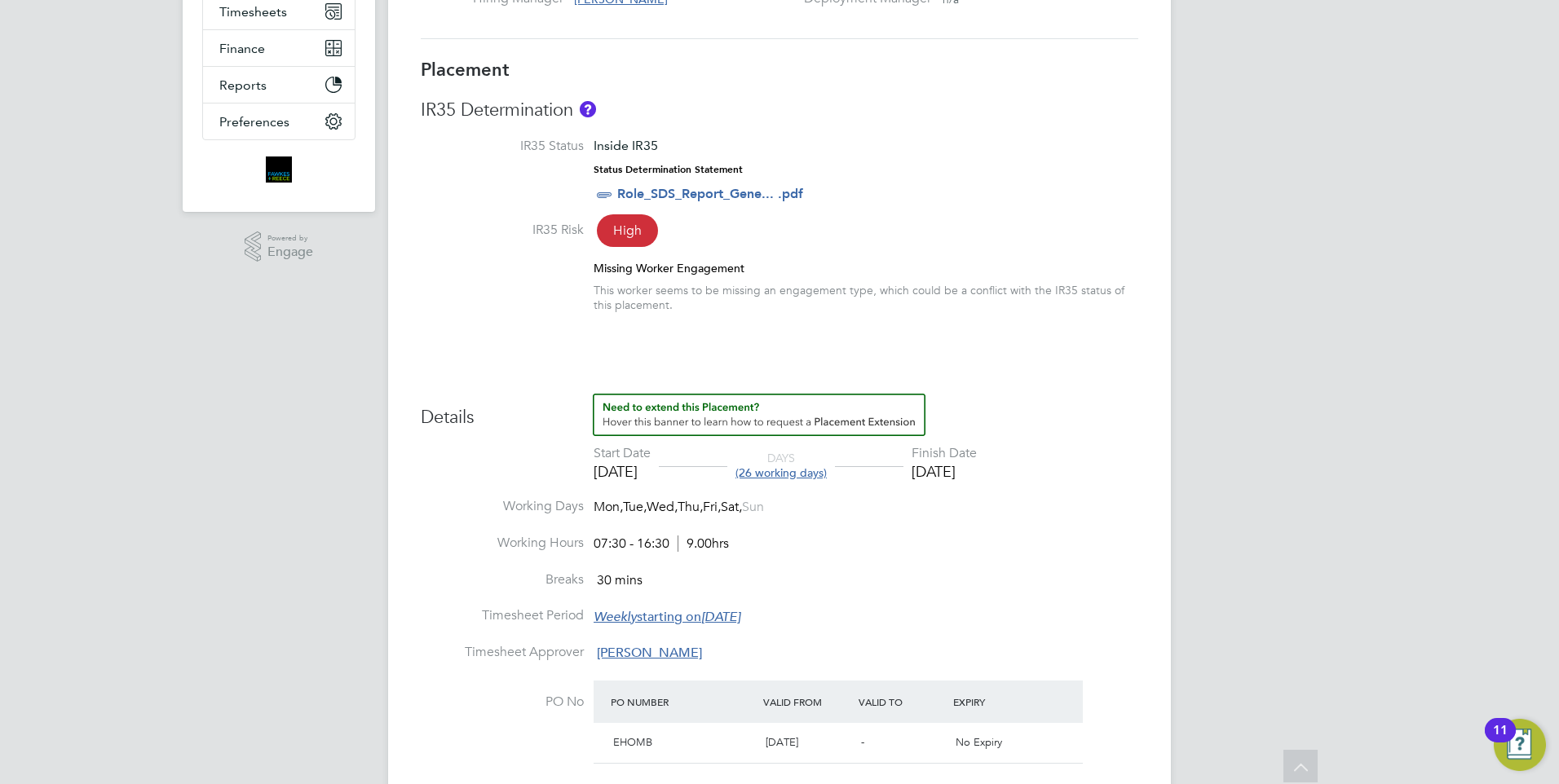
scroll to position [408, 0]
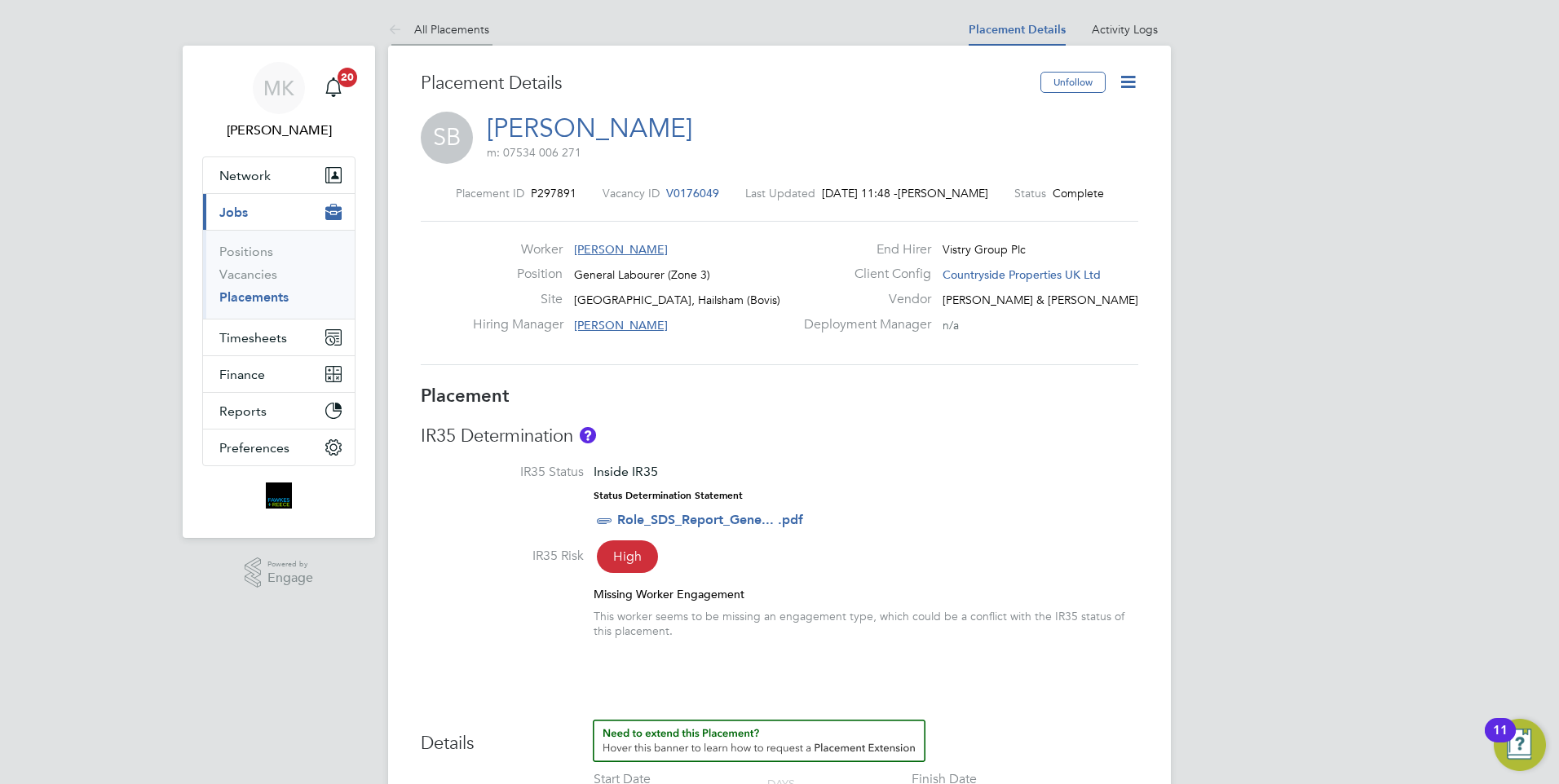
click at [437, 29] on link "All Placements" at bounding box center [438, 29] width 101 height 15
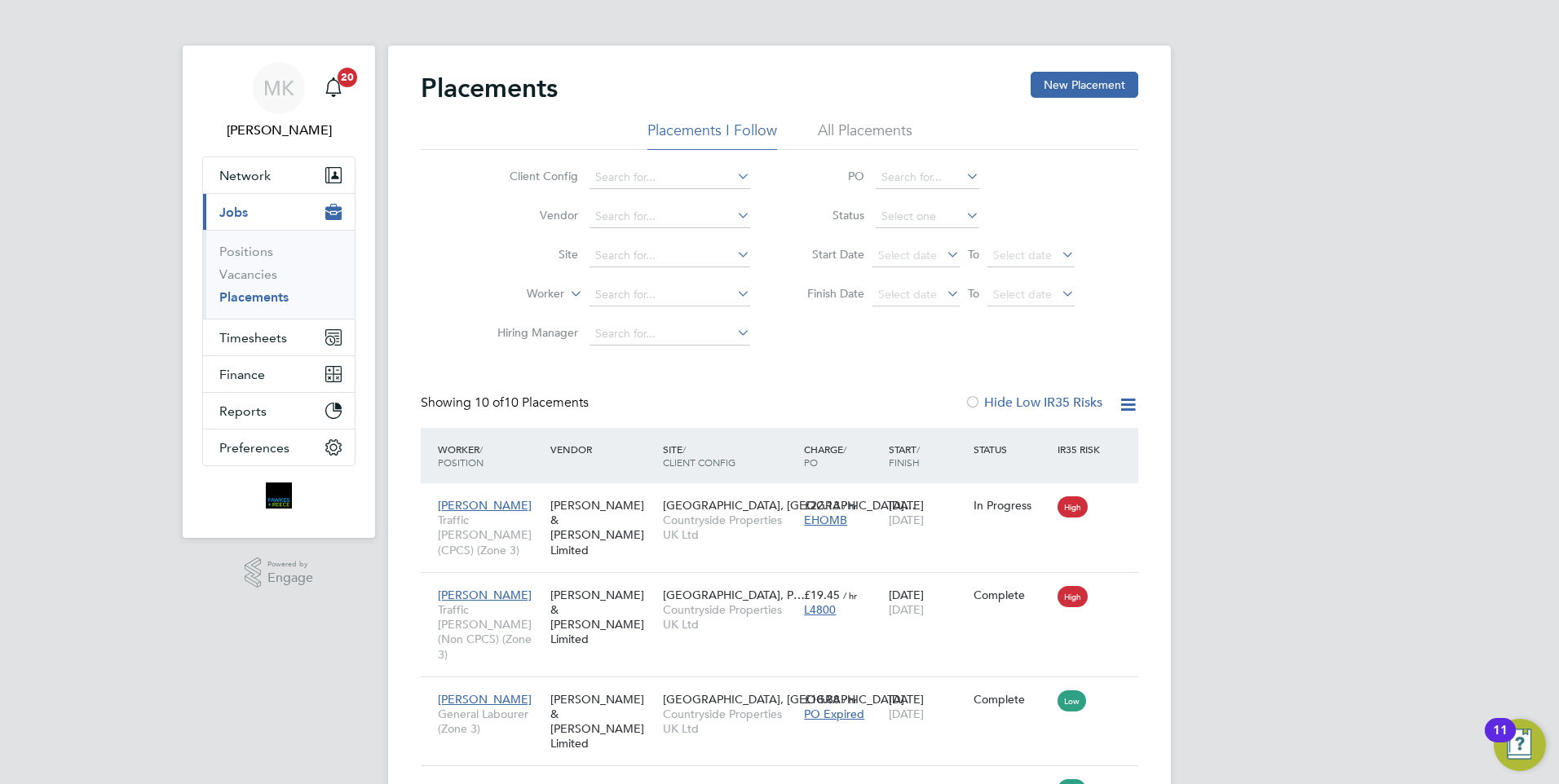
click at [382, 171] on div "MK [PERSON_NAME] Notifications 20 Applications: Network Team Members Businesses…" at bounding box center [779, 734] width 1559 height 1469
